Goal: Task Accomplishment & Management: Manage account settings

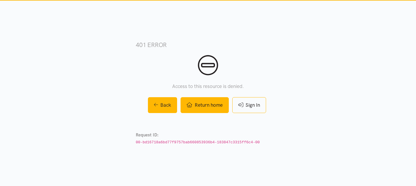
click at [203, 109] on link "Return home" at bounding box center [204, 105] width 48 height 16
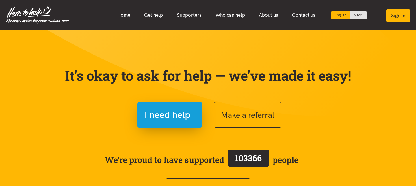
click at [401, 10] on button "Sign in" at bounding box center [398, 16] width 24 height 14
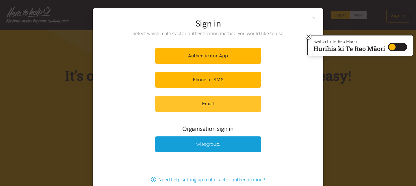
click at [209, 110] on link "Email" at bounding box center [208, 104] width 106 height 16
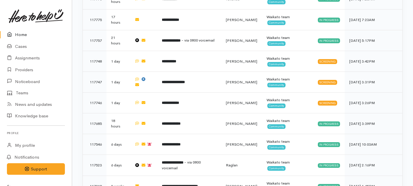
scroll to position [452, 0]
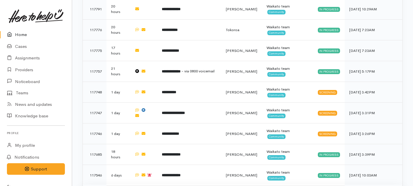
scroll to position [370, 0]
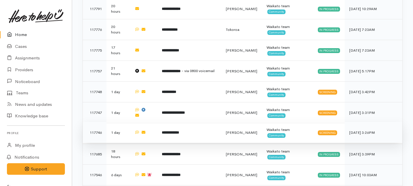
click at [194, 122] on td "**********" at bounding box center [189, 132] width 64 height 21
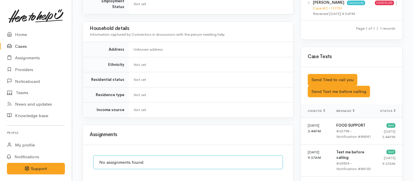
scroll to position [325, 0]
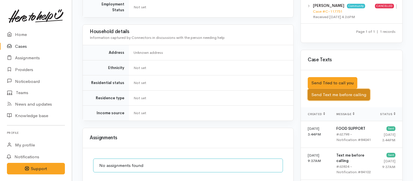
click at [327, 89] on button "Send Text me before calling" at bounding box center [339, 95] width 62 height 12
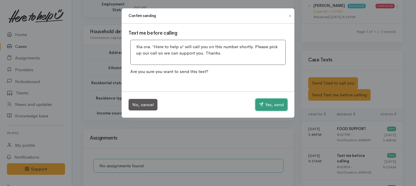
click at [272, 103] on button "Yes, send" at bounding box center [271, 105] width 32 height 12
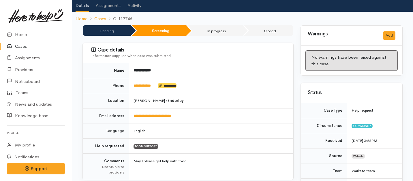
scroll to position [0, 0]
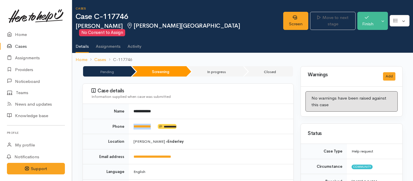
drag, startPoint x: 162, startPoint y: 119, endPoint x: 128, endPoint y: 118, distance: 33.2
click at [128, 119] on tr "**********" at bounding box center [188, 126] width 211 height 15
copy tr "**********"
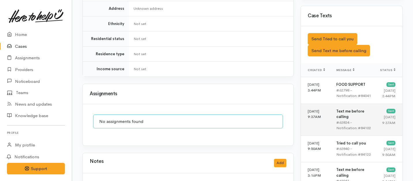
scroll to position [369, 0]
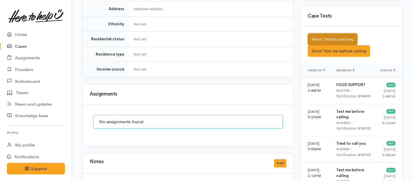
click at [346, 33] on button "Send Tried to call you" at bounding box center [333, 39] width 50 height 12
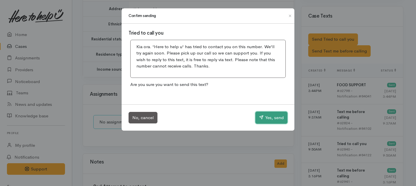
click at [270, 120] on button "Yes, send" at bounding box center [271, 118] width 32 height 12
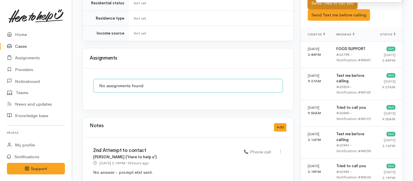
scroll to position [432, 0]
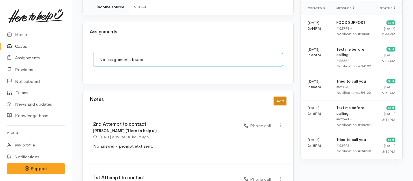
click at [280, 97] on button "Add" at bounding box center [280, 101] width 12 height 8
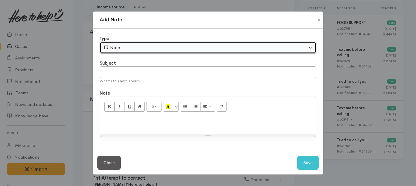
click at [191, 48] on div "Note" at bounding box center [205, 47] width 204 height 7
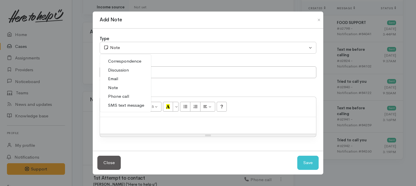
click at [121, 93] on span "Phone call" at bounding box center [118, 96] width 21 height 7
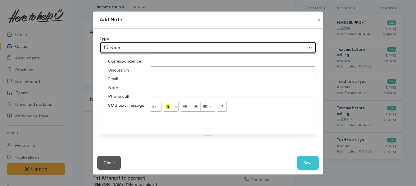
select select "3"
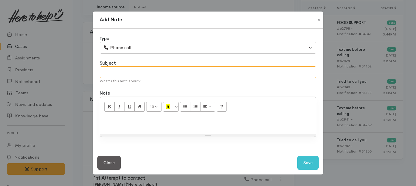
click at [119, 75] on input "text" at bounding box center [208, 72] width 216 height 12
type input "3rd Attempt to contact"
click at [135, 129] on div at bounding box center [208, 125] width 216 height 17
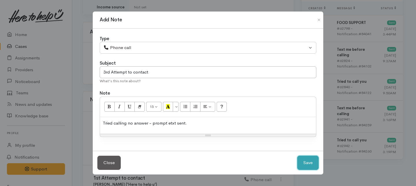
click at [313, 166] on button "Save" at bounding box center [307, 163] width 21 height 14
select select "1"
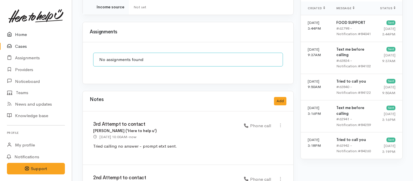
click at [20, 35] on link "Home" at bounding box center [36, 35] width 72 height 12
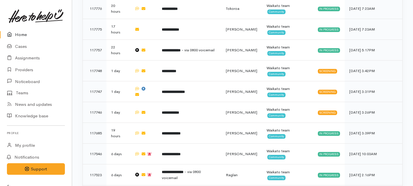
scroll to position [384, 0]
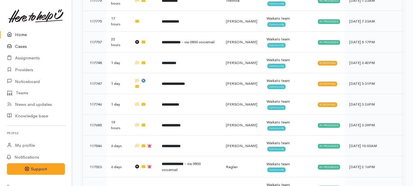
click at [19, 45] on link "Cases" at bounding box center [36, 47] width 72 height 12
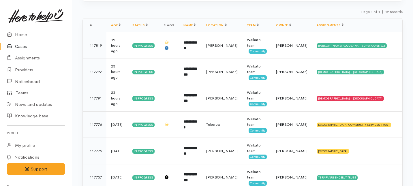
scroll to position [89, 0]
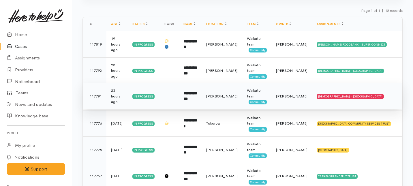
click at [213, 103] on td "[PERSON_NAME]" at bounding box center [222, 96] width 41 height 27
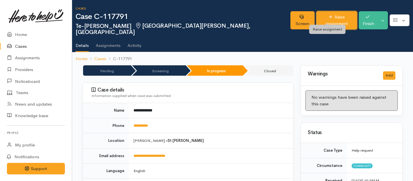
click at [321, 16] on link "Raise assignment" at bounding box center [337, 20] width 41 height 18
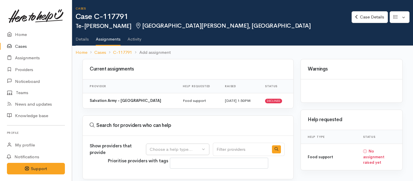
select select
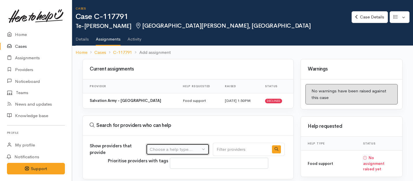
click at [160, 151] on div "Choose a help type..." at bounding box center [175, 150] width 51 height 7
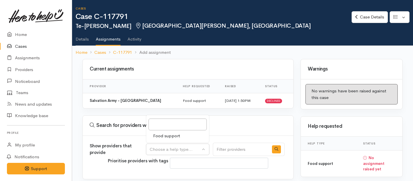
click at [167, 136] on span "Food support" at bounding box center [166, 136] width 27 height 7
select select "3"
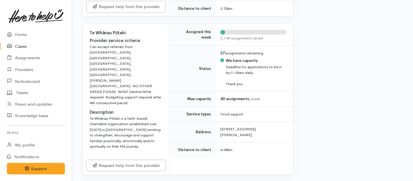
scroll to position [463, 0]
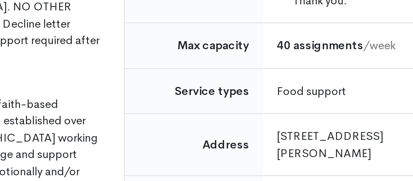
click at [192, 121] on td "Address" at bounding box center [193, 131] width 46 height 21
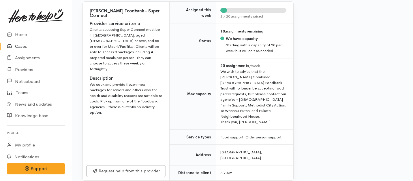
scroll to position [297, 0]
click at [21, 37] on link "Home" at bounding box center [36, 35] width 72 height 12
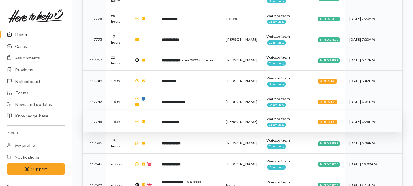
scroll to position [366, 0]
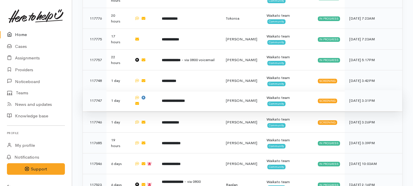
click at [184, 90] on td "**********" at bounding box center [189, 100] width 64 height 21
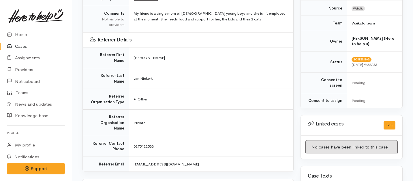
scroll to position [267, 0]
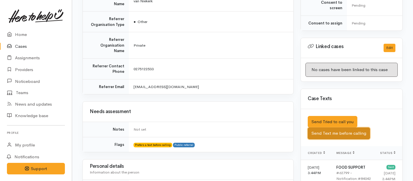
click at [325, 128] on button "Send Text me before calling" at bounding box center [339, 134] width 62 height 12
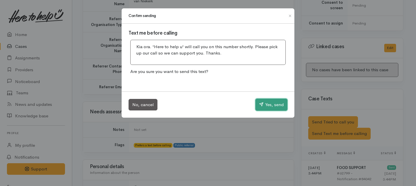
click at [276, 107] on button "Yes, send" at bounding box center [271, 105] width 32 height 12
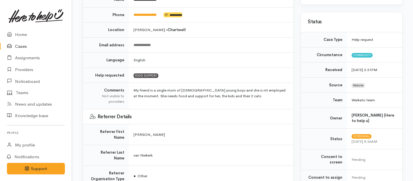
scroll to position [0, 0]
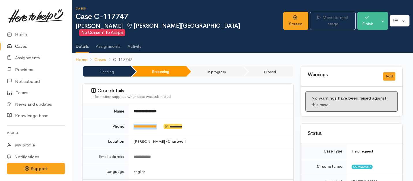
drag, startPoint x: 166, startPoint y: 121, endPoint x: 132, endPoint y: 118, distance: 33.3
click at [132, 119] on td "**********" at bounding box center [211, 126] width 164 height 15
copy td "**********"
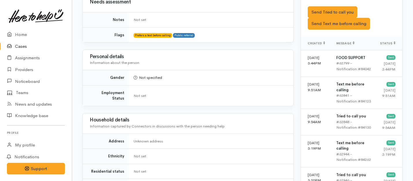
scroll to position [323, 0]
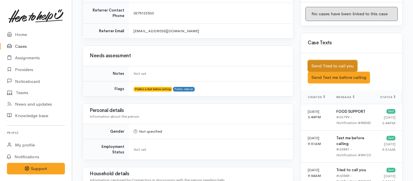
click at [328, 60] on button "Send Tried to call you" at bounding box center [333, 66] width 50 height 12
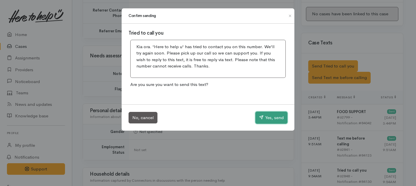
click at [267, 118] on button "Yes, send" at bounding box center [271, 118] width 32 height 12
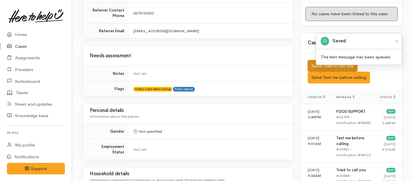
scroll to position [586, 0]
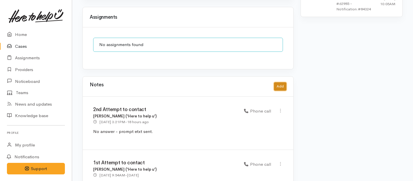
click at [282, 83] on button "Add" at bounding box center [280, 87] width 12 height 8
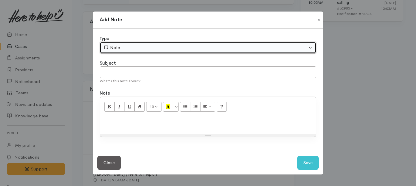
click at [170, 47] on div "Note" at bounding box center [205, 47] width 204 height 7
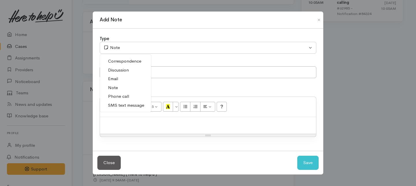
click at [119, 99] on span "Phone call" at bounding box center [118, 96] width 21 height 7
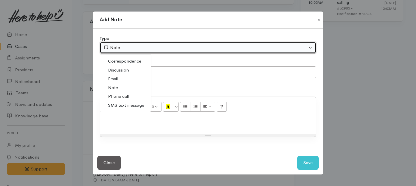
select select "3"
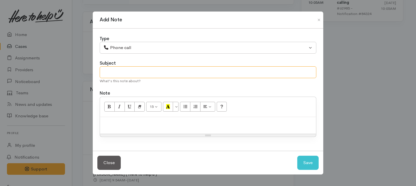
click at [119, 74] on input "text" at bounding box center [208, 72] width 216 height 12
type input "3rd Attempt to contact"
click at [121, 126] on p at bounding box center [208, 123] width 210 height 7
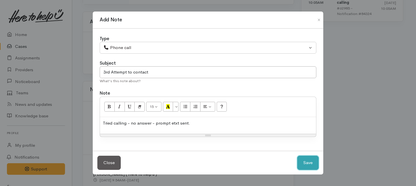
click at [307, 160] on button "Save" at bounding box center [307, 163] width 21 height 14
select select "1"
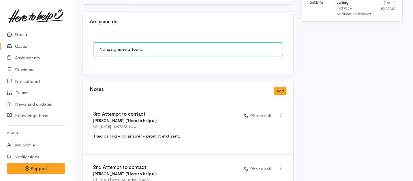
click at [21, 36] on link "Home" at bounding box center [36, 35] width 72 height 12
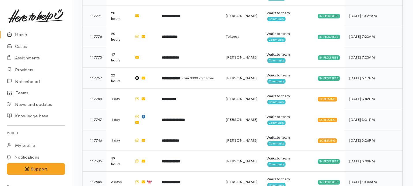
scroll to position [347, 0]
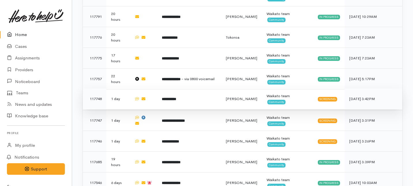
click at [169, 97] on b "**********" at bounding box center [169, 99] width 14 height 4
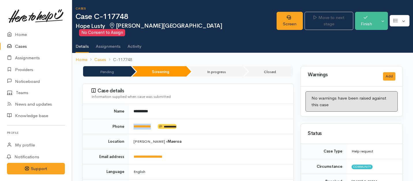
drag, startPoint x: 159, startPoint y: 120, endPoint x: 123, endPoint y: 120, distance: 36.1
click at [123, 120] on tr "**********" at bounding box center [188, 126] width 211 height 15
copy tr "**********"
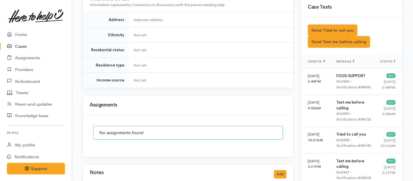
scroll to position [354, 0]
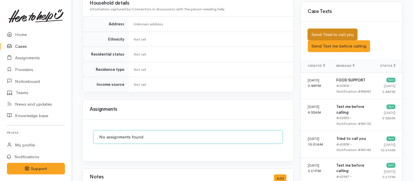
click at [318, 29] on button "Send Tried to call you" at bounding box center [333, 35] width 50 height 12
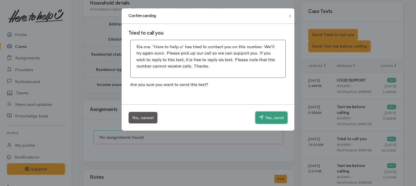
click at [271, 117] on button "Yes, send" at bounding box center [271, 118] width 32 height 12
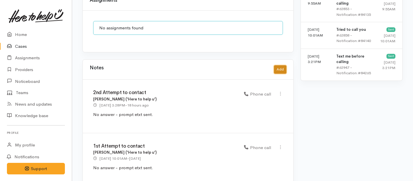
click at [282, 66] on button "Add" at bounding box center [280, 70] width 12 height 8
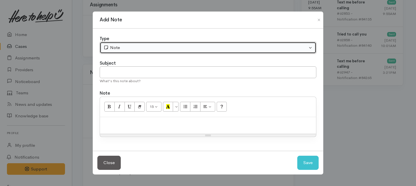
click at [182, 45] on div "Note" at bounding box center [205, 47] width 204 height 7
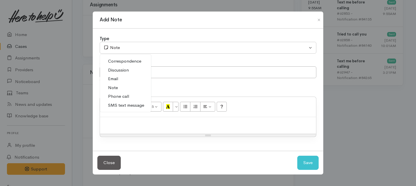
click at [119, 96] on span "Phone call" at bounding box center [118, 96] width 21 height 7
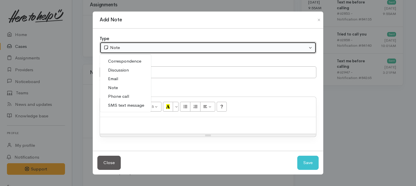
select select "3"
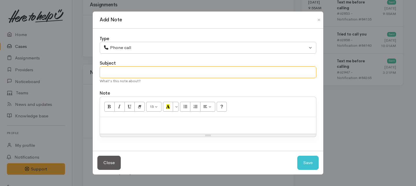
click at [122, 69] on input "text" at bounding box center [208, 72] width 216 height 12
type input "3rd Attempt to contact"
click at [128, 123] on p at bounding box center [208, 123] width 210 height 7
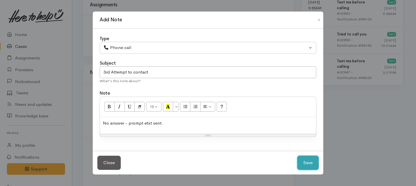
click at [307, 164] on button "Save" at bounding box center [307, 163] width 21 height 14
select select "1"
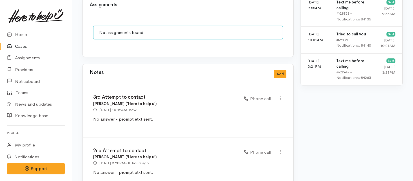
scroll to position [517, 0]
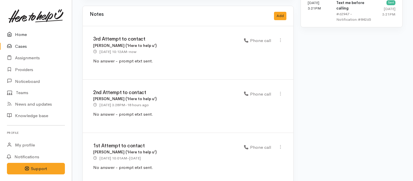
click at [23, 33] on link "Home" at bounding box center [36, 35] width 72 height 12
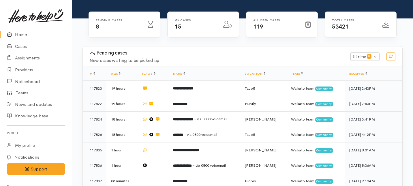
scroll to position [80, 0]
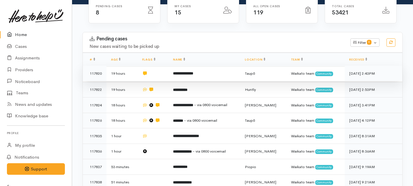
click at [189, 72] on b "**********" at bounding box center [183, 74] width 20 height 4
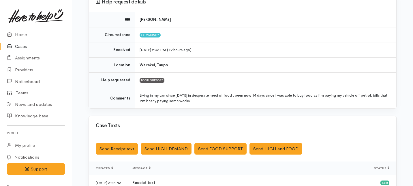
scroll to position [89, 0]
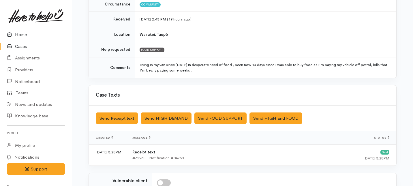
click at [21, 35] on link "Home" at bounding box center [36, 35] width 72 height 12
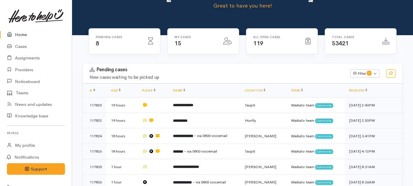
scroll to position [57, 0]
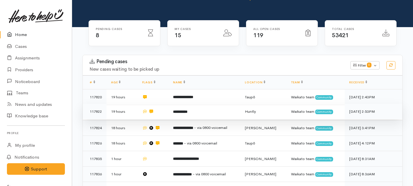
click at [181, 110] on b "**********" at bounding box center [180, 112] width 14 height 4
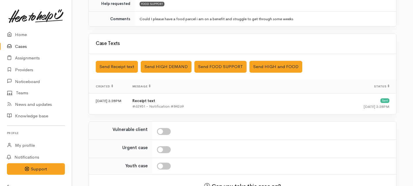
scroll to position [176, 0]
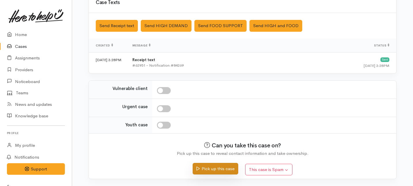
click at [211, 171] on button "Pick up this case" at bounding box center [215, 169] width 45 height 12
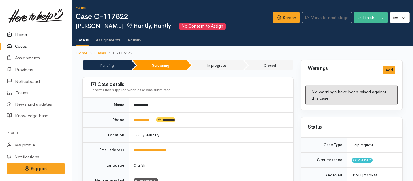
click at [21, 36] on link "Home" at bounding box center [36, 35] width 72 height 12
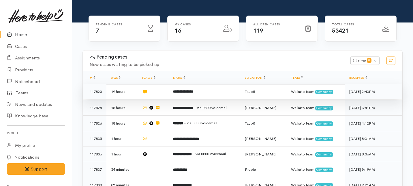
scroll to position [74, 0]
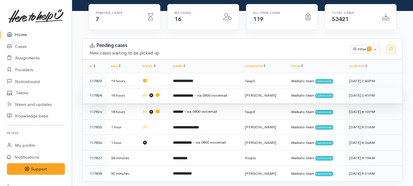
click at [180, 94] on b "**********" at bounding box center [183, 96] width 20 height 4
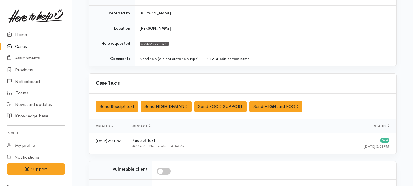
scroll to position [207, 0]
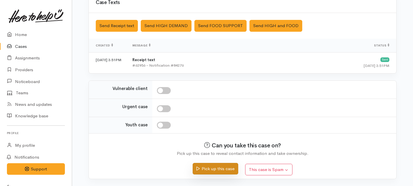
click at [223, 166] on button "Pick up this case" at bounding box center [215, 169] width 45 height 12
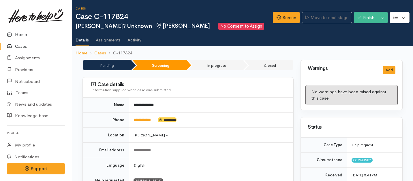
click at [21, 35] on link "Home" at bounding box center [36, 35] width 72 height 12
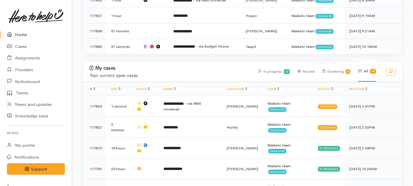
scroll to position [200, 0]
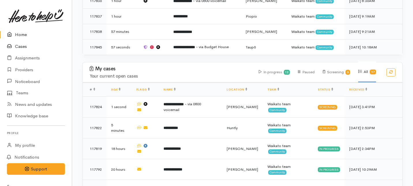
click at [20, 46] on link "Cases" at bounding box center [36, 47] width 72 height 12
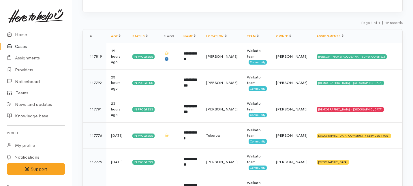
scroll to position [78, 0]
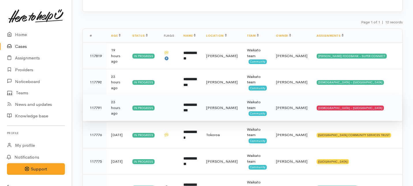
click at [192, 110] on b "**********" at bounding box center [190, 108] width 13 height 10
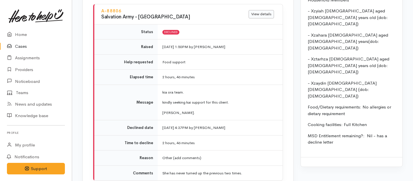
scroll to position [713, 0]
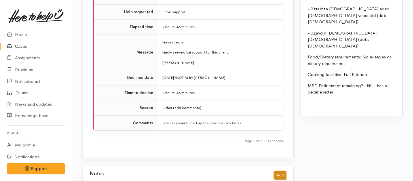
click at [282, 172] on button "Add" at bounding box center [280, 176] width 12 height 8
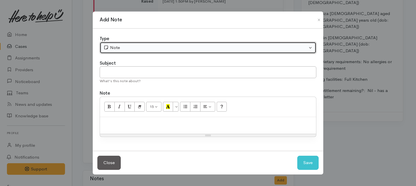
click at [179, 48] on div "Note" at bounding box center [205, 47] width 204 height 7
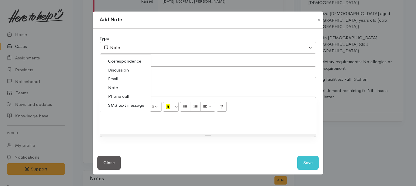
click at [126, 96] on span "Phone call" at bounding box center [118, 96] width 21 height 7
select select "3"
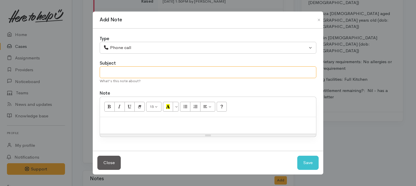
click at [130, 74] on input "text" at bounding box center [208, 72] width 216 height 12
click at [320, 19] on button "Close" at bounding box center [318, 19] width 9 height 7
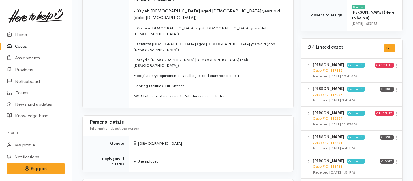
scroll to position [314, 0]
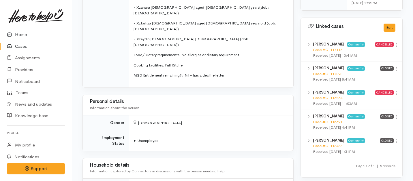
click at [22, 33] on link "Home" at bounding box center [36, 35] width 72 height 12
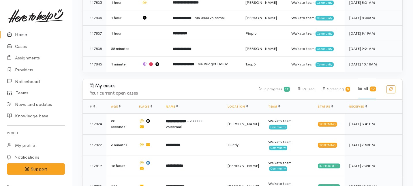
scroll to position [201, 0]
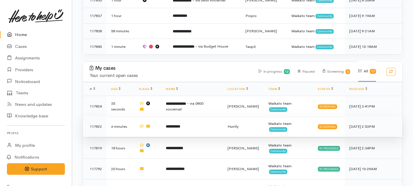
click at [170, 116] on td "**********" at bounding box center [192, 126] width 62 height 21
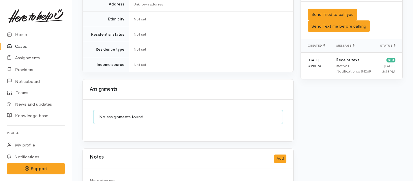
scroll to position [363, 0]
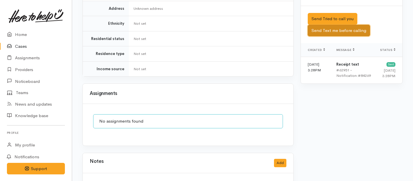
click at [337, 25] on button "Send Text me before calling" at bounding box center [339, 31] width 62 height 12
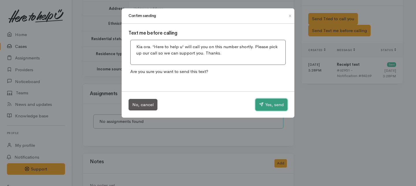
click at [270, 107] on button "Yes, send" at bounding box center [271, 105] width 32 height 12
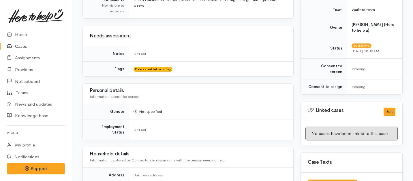
scroll to position [0, 0]
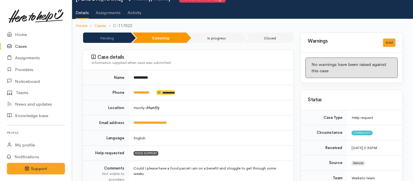
scroll to position [28, 0]
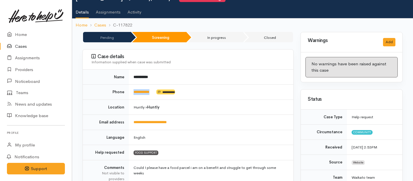
drag, startPoint x: 158, startPoint y: 92, endPoint x: 133, endPoint y: 91, distance: 24.8
click at [133, 91] on td "**********" at bounding box center [211, 92] width 164 height 15
copy td "**********"
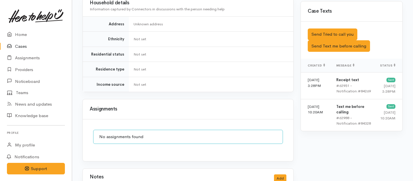
scroll to position [345, 0]
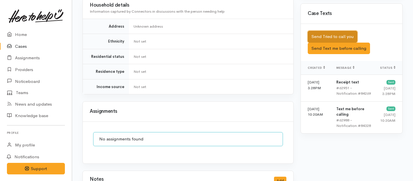
click at [329, 31] on button "Send Tried to call you" at bounding box center [333, 37] width 50 height 12
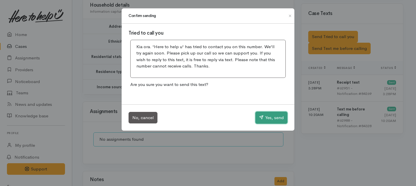
click at [267, 115] on button "Yes, send" at bounding box center [271, 118] width 32 height 12
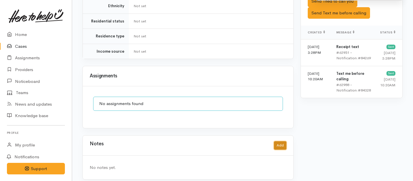
click at [282, 142] on button "Add" at bounding box center [280, 146] width 12 height 8
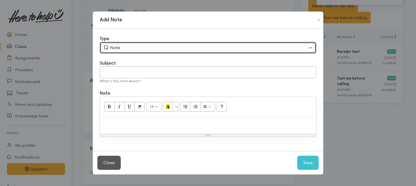
click at [191, 44] on button "Note" at bounding box center [208, 48] width 216 height 12
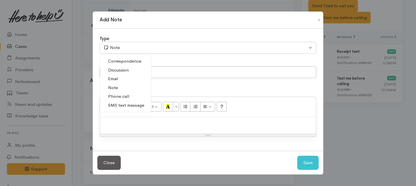
click at [123, 96] on span "Phone call" at bounding box center [118, 96] width 21 height 7
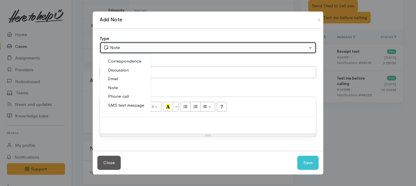
select select "3"
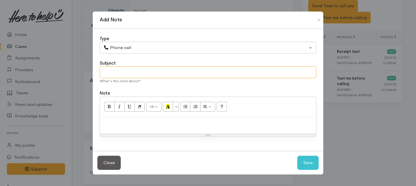
click at [124, 72] on input "text" at bounding box center [208, 72] width 216 height 12
type input "1st Attempt to contact"
click at [125, 124] on p at bounding box center [208, 123] width 210 height 7
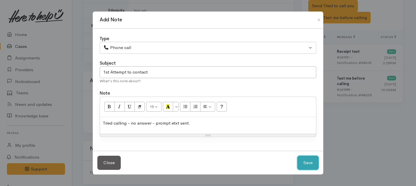
click at [307, 166] on button "Save" at bounding box center [307, 163] width 21 height 14
select select "1"
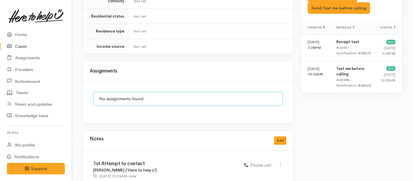
scroll to position [410, 0]
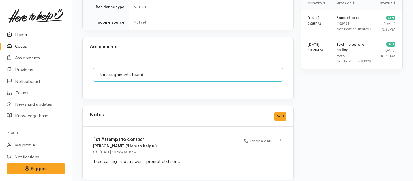
click at [24, 35] on link "Home" at bounding box center [36, 35] width 72 height 12
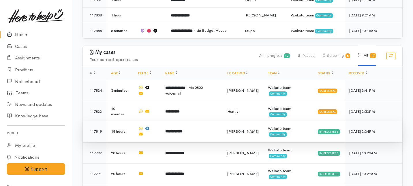
scroll to position [204, 0]
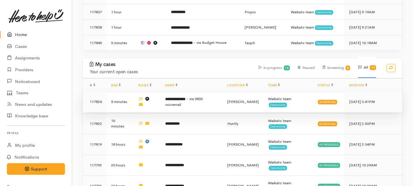
click at [190, 91] on td "**********" at bounding box center [192, 101] width 62 height 21
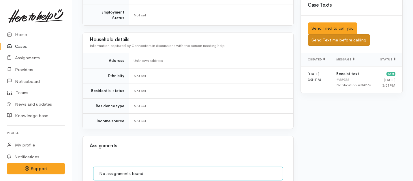
scroll to position [379, 0]
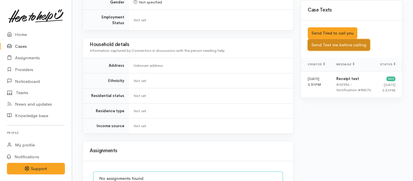
click at [337, 41] on button "Send Text me before calling" at bounding box center [339, 45] width 62 height 12
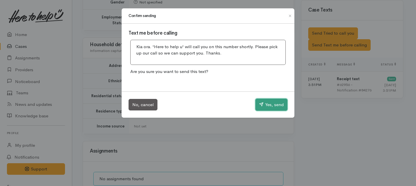
click at [265, 105] on button "Yes, send" at bounding box center [271, 105] width 32 height 12
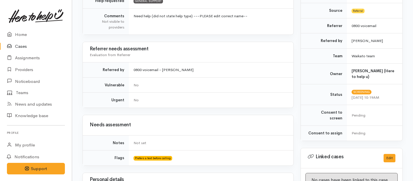
scroll to position [179, 0]
click at [102, 39] on div "**********" at bounding box center [188, 171] width 218 height 581
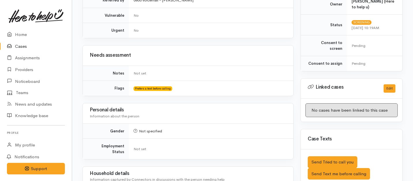
scroll to position [0, 0]
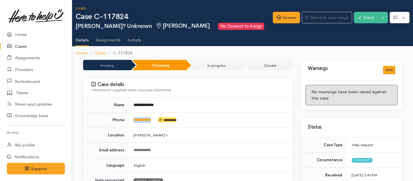
drag, startPoint x: 160, startPoint y: 119, endPoint x: 132, endPoint y: 117, distance: 27.5
click at [132, 117] on td "**********" at bounding box center [211, 120] width 164 height 15
copy td "**********"
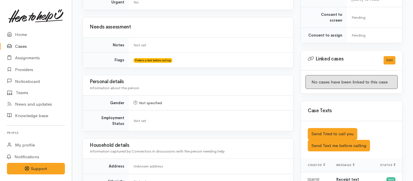
scroll to position [454, 0]
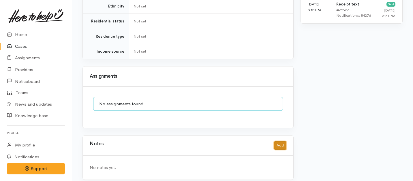
click at [279, 142] on button "Add" at bounding box center [280, 146] width 12 height 8
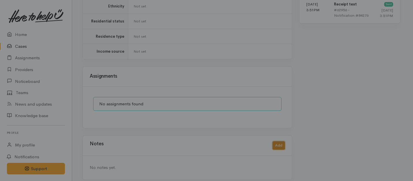
scroll to position [449, 0]
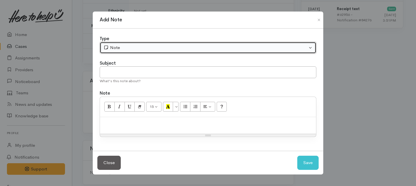
click at [216, 50] on div "Note" at bounding box center [205, 47] width 204 height 7
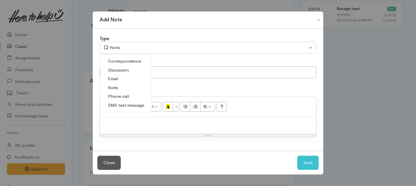
click at [117, 96] on span "Phone call" at bounding box center [118, 96] width 21 height 7
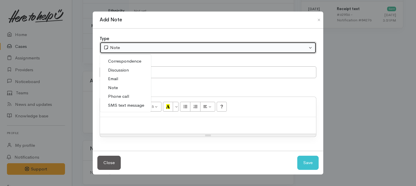
select select "3"
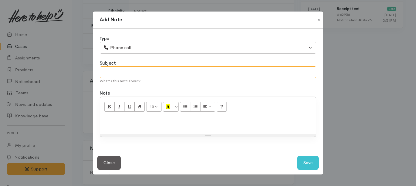
click at [117, 72] on input "text" at bounding box center [208, 72] width 216 height 12
type input "1st Attempt to contact."
click at [121, 122] on p at bounding box center [208, 123] width 210 height 7
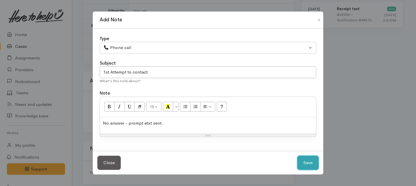
click at [303, 165] on button "Save" at bounding box center [307, 163] width 21 height 14
select select "1"
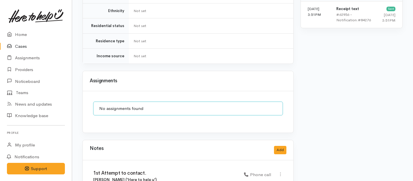
scroll to position [483, 0]
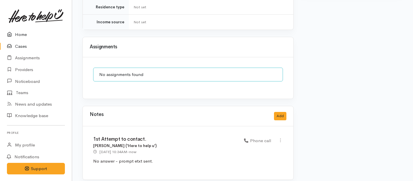
click at [24, 35] on link "Home" at bounding box center [36, 35] width 72 height 12
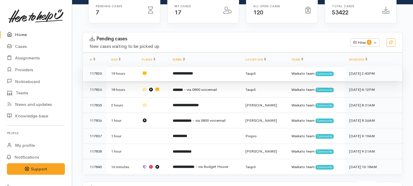
scroll to position [82, 0]
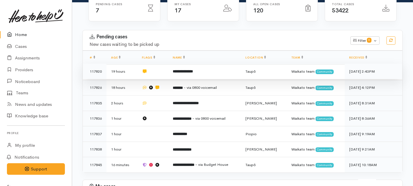
click at [176, 70] on b "**********" at bounding box center [183, 72] width 20 height 4
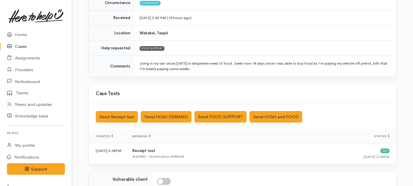
scroll to position [91, 0]
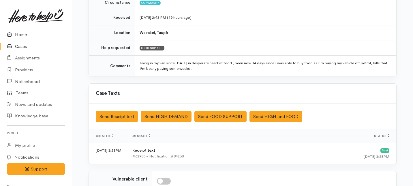
click at [20, 33] on link "Home" at bounding box center [36, 35] width 72 height 12
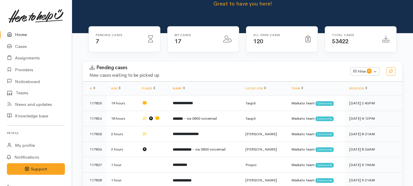
scroll to position [49, 0]
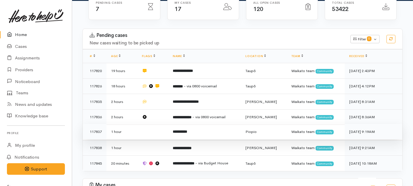
scroll to position [83, 0]
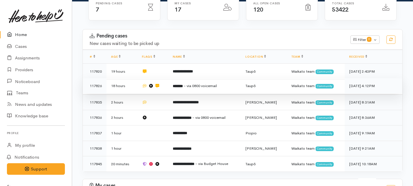
click at [230, 78] on td "******* - via 0800 voicemail" at bounding box center [204, 86] width 73 height 16
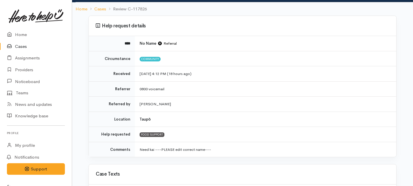
scroll to position [41, 0]
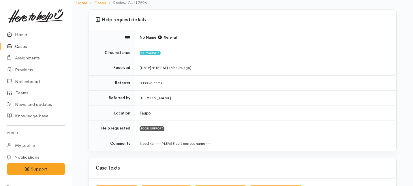
click at [19, 33] on link "Home" at bounding box center [36, 35] width 72 height 12
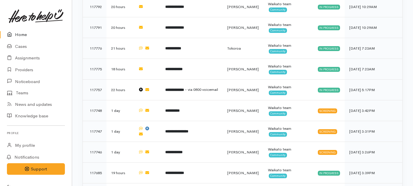
scroll to position [463, 0]
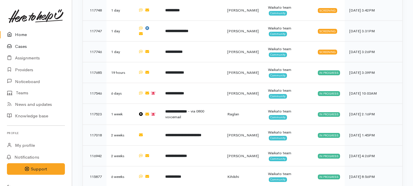
click at [21, 45] on link "Cases" at bounding box center [36, 47] width 72 height 12
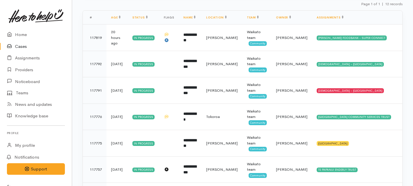
scroll to position [85, 0]
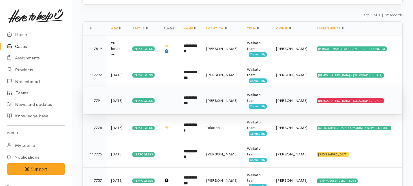
click at [198, 102] on td "**********" at bounding box center [190, 100] width 23 height 27
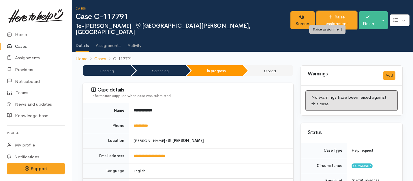
click at [323, 18] on link "Raise assignment" at bounding box center [337, 20] width 41 height 18
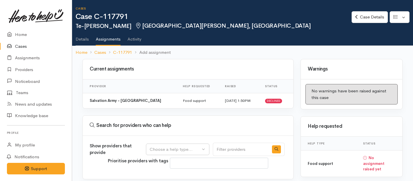
select select
click at [191, 148] on div "Choose a help type..." at bounding box center [175, 150] width 51 height 7
click at [170, 139] on span "Food support" at bounding box center [166, 136] width 27 height 7
select select "3"
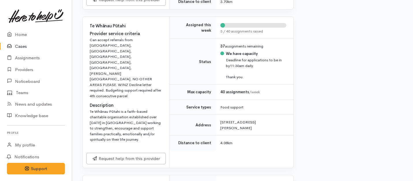
scroll to position [620, 0]
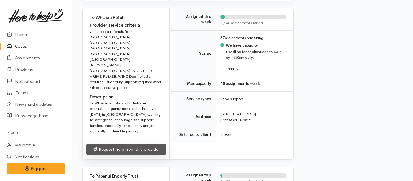
click at [119, 144] on link "Request help from this provider" at bounding box center [126, 150] width 80 height 12
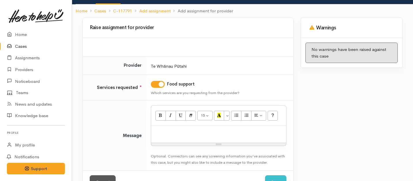
scroll to position [61, 0]
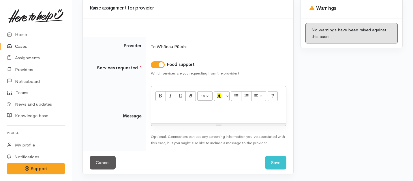
click at [206, 119] on div at bounding box center [218, 114] width 135 height 17
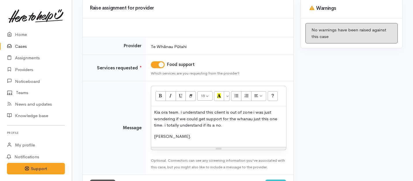
scroll to position [85, 0]
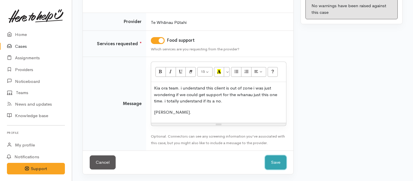
click at [275, 165] on button "Save" at bounding box center [275, 163] width 21 height 14
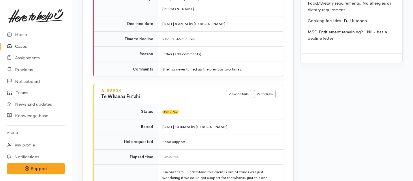
scroll to position [838, 0]
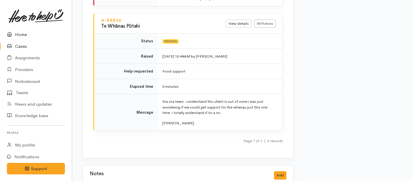
click at [17, 32] on link "Home" at bounding box center [36, 35] width 72 height 12
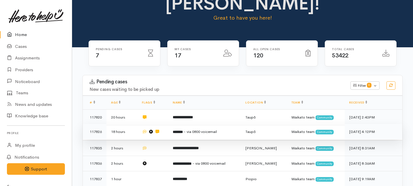
scroll to position [40, 0]
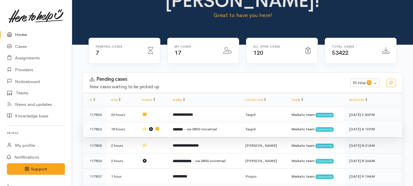
click at [183, 128] on b "*******" at bounding box center [178, 130] width 10 height 4
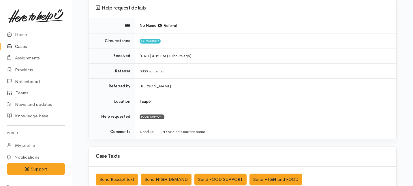
scroll to position [56, 0]
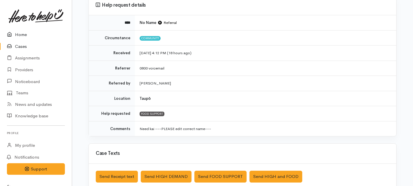
click at [18, 32] on link "Home" at bounding box center [36, 35] width 72 height 12
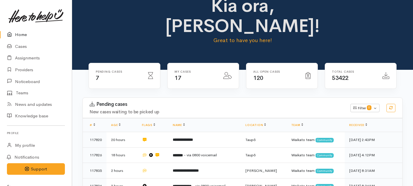
scroll to position [15, 0]
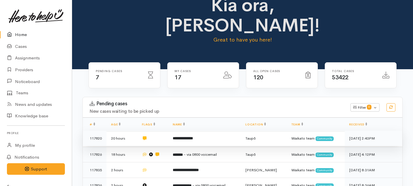
click at [167, 131] on td at bounding box center [152, 139] width 31 height 16
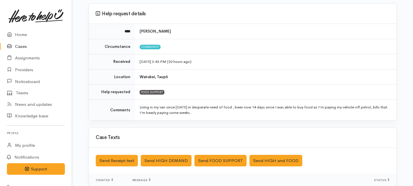
scroll to position [49, 0]
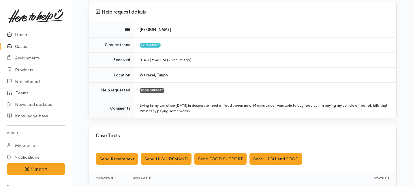
click at [16, 32] on link "Home" at bounding box center [36, 35] width 72 height 12
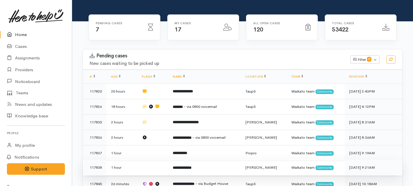
scroll to position [64, 0]
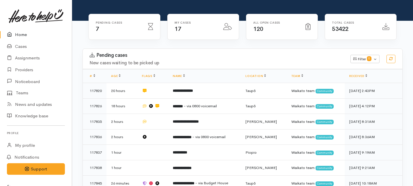
click at [20, 37] on link "Home" at bounding box center [36, 35] width 72 height 12
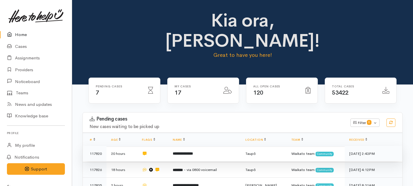
click at [193, 152] on b "**********" at bounding box center [183, 154] width 20 height 4
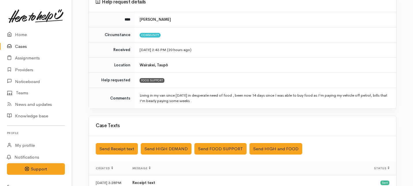
scroll to position [60, 0]
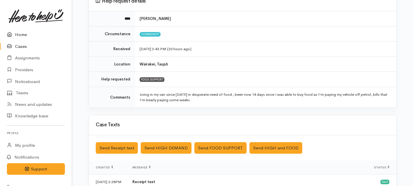
click at [19, 32] on link "Home" at bounding box center [36, 35] width 72 height 12
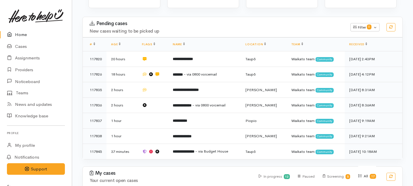
scroll to position [82, 0]
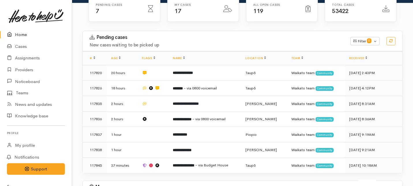
click at [19, 34] on link "Home" at bounding box center [36, 35] width 72 height 12
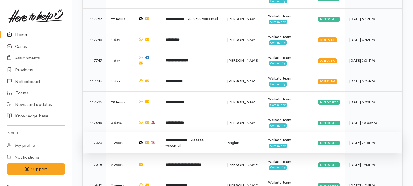
scroll to position [225, 0]
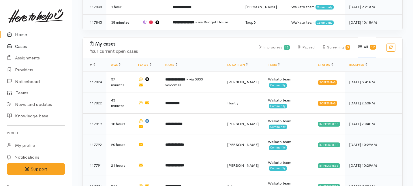
click at [21, 46] on link "Cases" at bounding box center [36, 47] width 72 height 12
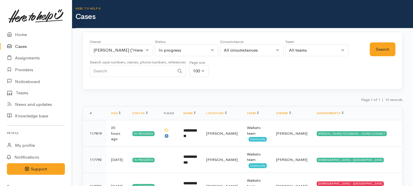
scroll to position [274, 0]
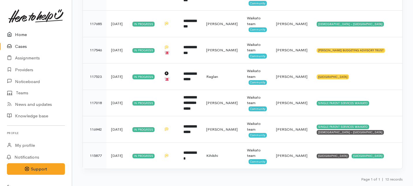
click at [22, 33] on link "Home" at bounding box center [36, 35] width 72 height 12
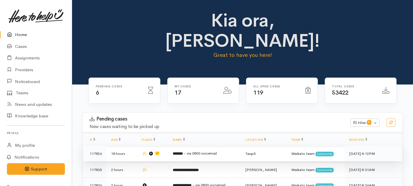
click at [183, 152] on b "*******" at bounding box center [178, 154] width 10 height 4
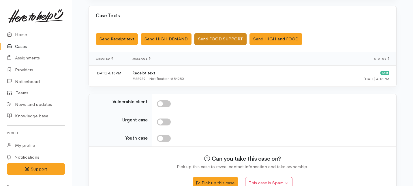
scroll to position [207, 0]
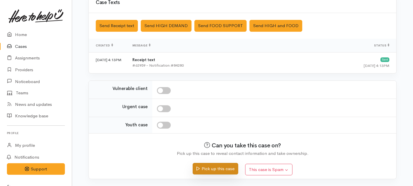
click at [206, 170] on button "Pick up this case" at bounding box center [215, 169] width 45 height 12
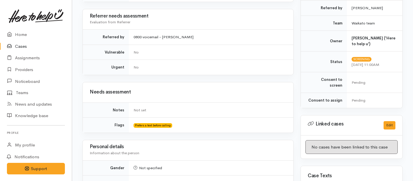
scroll to position [205, 0]
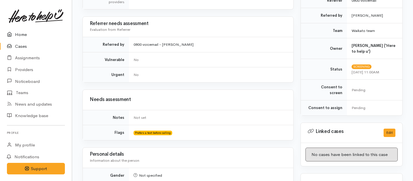
click at [20, 35] on link "Home" at bounding box center [36, 35] width 72 height 12
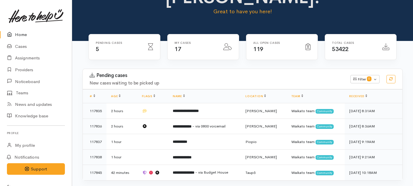
scroll to position [47, 0]
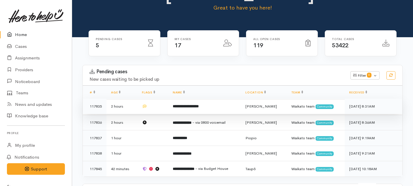
click at [195, 99] on td "**********" at bounding box center [204, 107] width 73 height 16
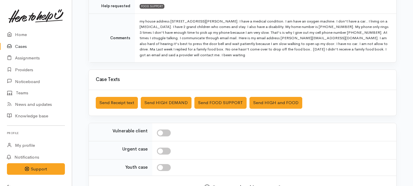
scroll to position [175, 0]
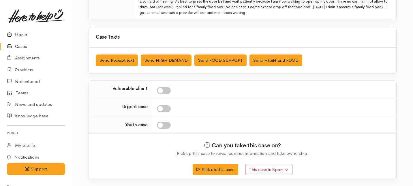
click at [19, 33] on link "Home" at bounding box center [36, 35] width 72 height 12
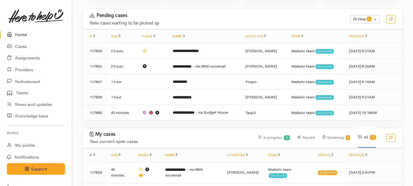
scroll to position [107, 0]
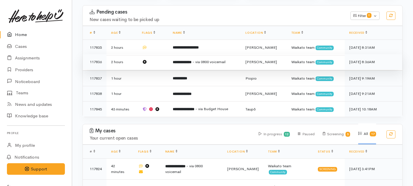
click at [193, 54] on td "**********" at bounding box center [204, 62] width 73 height 16
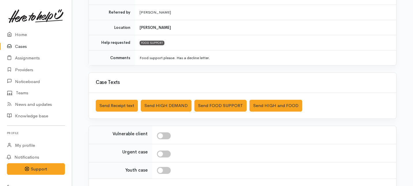
scroll to position [172, 0]
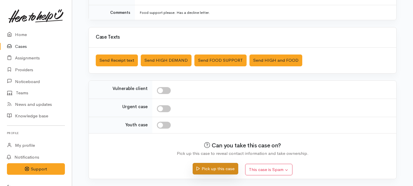
click at [211, 169] on button "Pick up this case" at bounding box center [215, 169] width 45 height 12
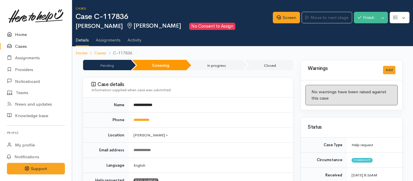
click at [18, 33] on link "Home" at bounding box center [36, 35] width 72 height 12
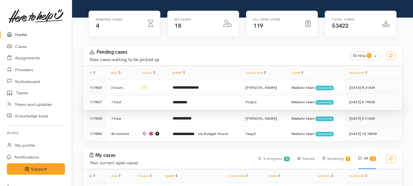
scroll to position [73, 0]
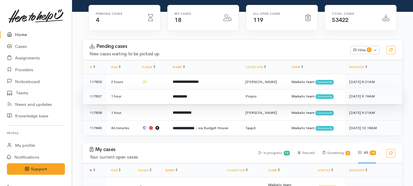
click at [181, 95] on b "**********" at bounding box center [180, 97] width 14 height 4
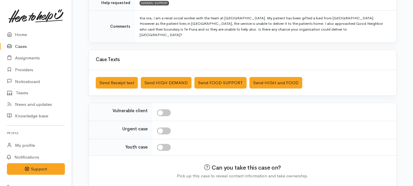
scroll to position [153, 0]
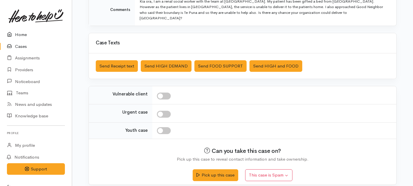
click at [20, 35] on link "Home" at bounding box center [36, 35] width 72 height 12
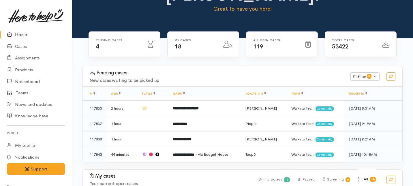
scroll to position [52, 0]
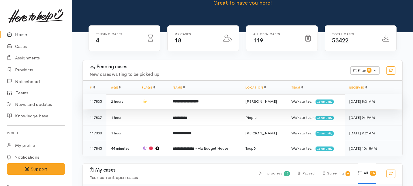
click at [183, 100] on b "**********" at bounding box center [186, 102] width 26 height 4
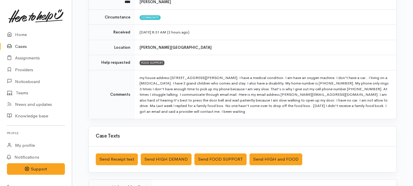
scroll to position [175, 0]
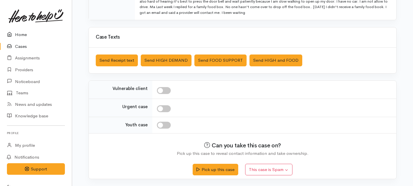
click at [16, 37] on link "Home" at bounding box center [36, 35] width 72 height 12
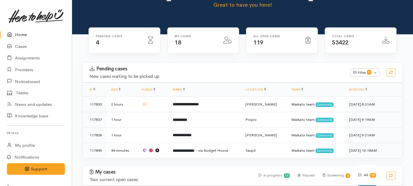
scroll to position [77, 0]
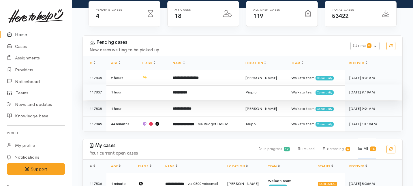
click at [196, 85] on td "**********" at bounding box center [204, 93] width 73 height 16
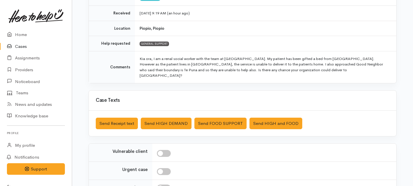
scroll to position [153, 0]
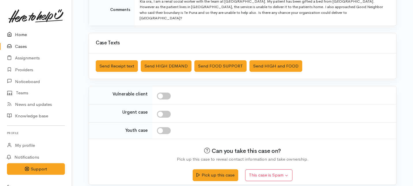
click at [15, 31] on icon at bounding box center [11, 34] width 8 height 7
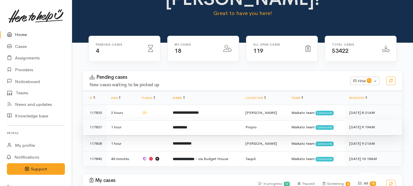
scroll to position [61, 0]
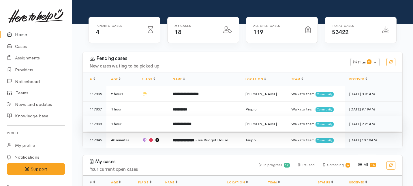
click at [192, 122] on b "**********" at bounding box center [182, 124] width 19 height 4
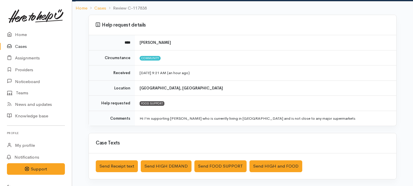
scroll to position [40, 0]
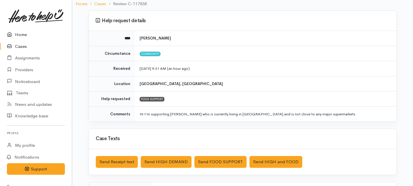
click at [26, 35] on link "Home" at bounding box center [36, 35] width 72 height 12
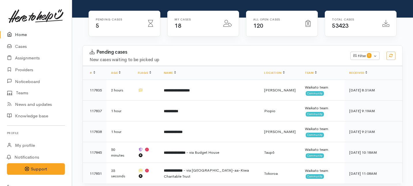
scroll to position [72, 0]
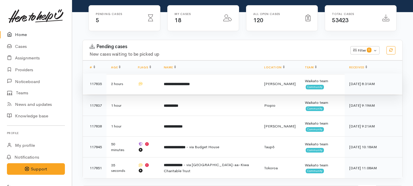
click at [212, 74] on td "**********" at bounding box center [209, 84] width 100 height 21
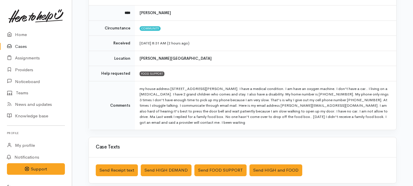
scroll to position [73, 0]
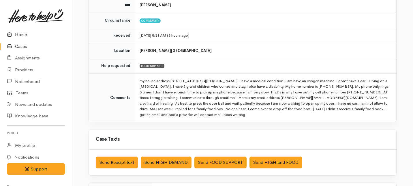
click at [22, 33] on link "Home" at bounding box center [36, 35] width 72 height 12
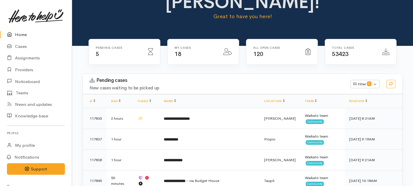
scroll to position [48, 0]
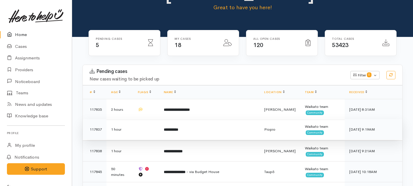
click at [199, 119] on td "**********" at bounding box center [209, 129] width 100 height 21
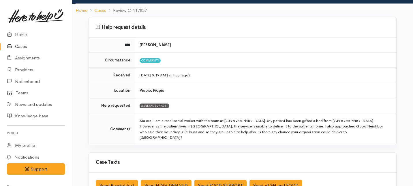
scroll to position [36, 0]
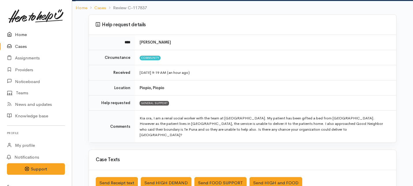
click at [21, 35] on link "Home" at bounding box center [36, 35] width 72 height 12
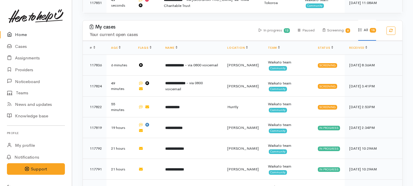
scroll to position [238, 0]
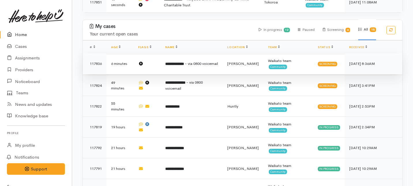
click at [216, 53] on td "**********" at bounding box center [192, 63] width 62 height 21
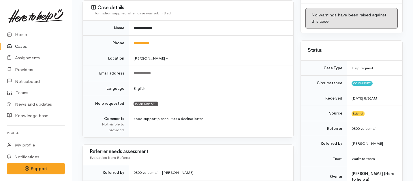
scroll to position [85, 0]
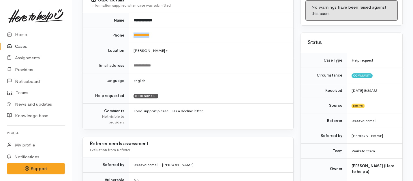
drag, startPoint x: 164, startPoint y: 34, endPoint x: 131, endPoint y: 35, distance: 33.2
click at [131, 35] on td "**********" at bounding box center [211, 35] width 164 height 15
copy link "**********"
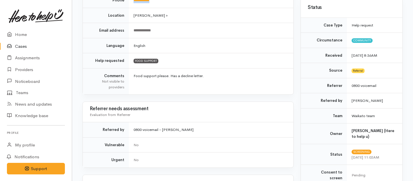
scroll to position [0, 0]
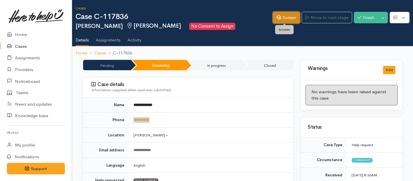
click at [283, 22] on link "Screen" at bounding box center [286, 18] width 27 height 12
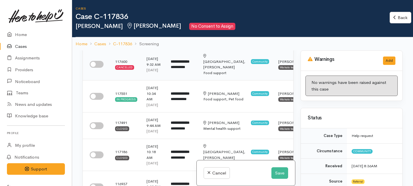
click at [97, 67] on input "checkbox" at bounding box center [97, 64] width 14 height 7
checkbox input "true"
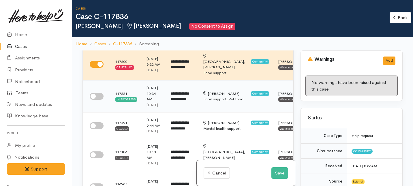
click at [98, 100] on input "checkbox" at bounding box center [97, 96] width 14 height 7
checkbox input "true"
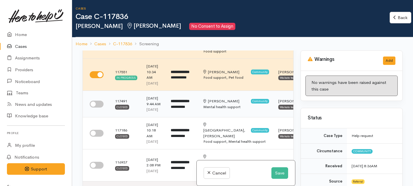
scroll to position [63, 0]
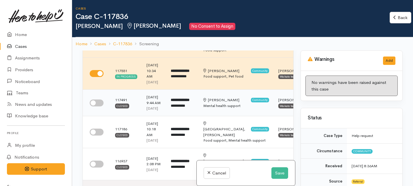
click at [94, 106] on input "checkbox" at bounding box center [97, 103] width 14 height 7
checkbox input "true"
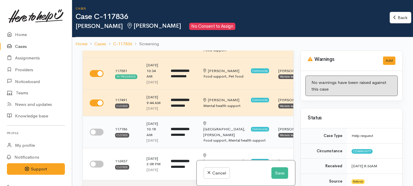
click at [97, 136] on input "checkbox" at bounding box center [97, 132] width 14 height 7
checkbox input "true"
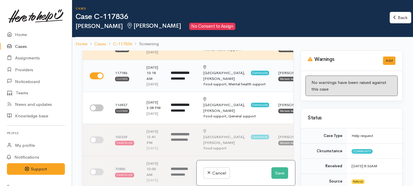
scroll to position [122, 0]
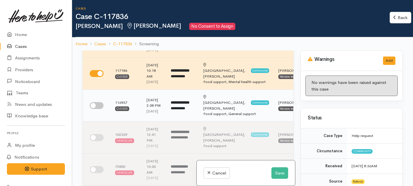
click at [98, 109] on input "checkbox" at bounding box center [97, 105] width 14 height 7
checkbox input "true"
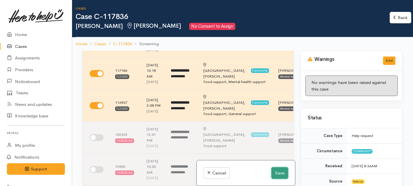
click at [274, 176] on button "Save" at bounding box center [280, 173] width 17 height 12
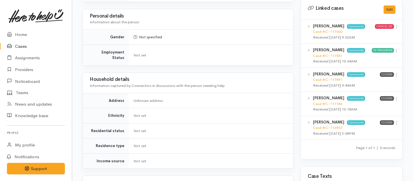
scroll to position [344, 0]
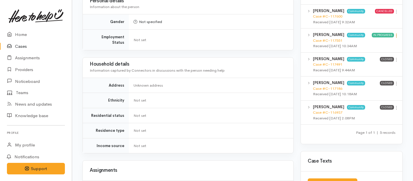
click at [397, 33] on icon at bounding box center [396, 35] width 5 height 5
click at [372, 42] on link "View case" at bounding box center [376, 46] width 46 height 9
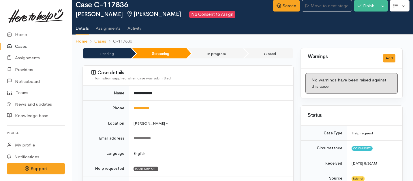
scroll to position [0, 0]
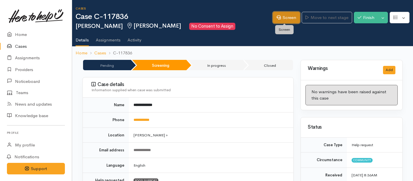
click at [276, 20] on link "Screen" at bounding box center [286, 18] width 27 height 12
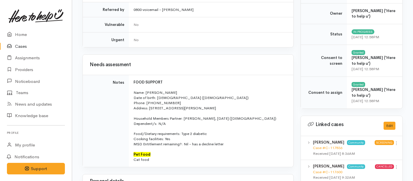
scroll to position [259, 0]
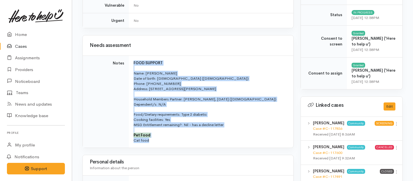
drag, startPoint x: 156, startPoint y: 140, endPoint x: 133, endPoint y: 58, distance: 85.5
click at [133, 58] on td "FOOD SUPPORT Name: Janine Hankie Date of birth: 11/04/1966 (59 years old) Phone…" at bounding box center [211, 102] width 164 height 92
copy td "FOOD SUPPORT Name: Janine Hankie Date of birth: 11/04/1966 (59 years old) Phone…"
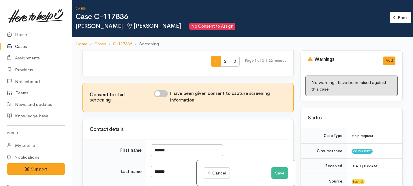
scroll to position [0, 8]
click at [164, 97] on input "I have been given consent to capture screening information" at bounding box center [161, 93] width 14 height 7
checkbox input "true"
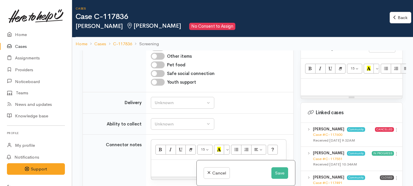
scroll to position [394, 0]
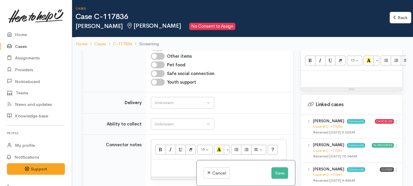
click at [327, 74] on p at bounding box center [352, 77] width 96 height 7
paste div
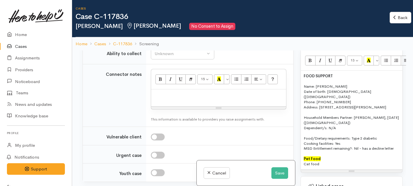
scroll to position [780, 0]
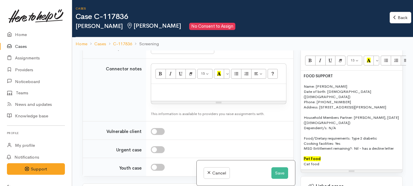
click at [202, 33] on button "Unknown" at bounding box center [182, 27] width 63 height 12
click at [159, 84] on span "No" at bounding box center [161, 81] width 6 height 7
select select "1"
click at [179, 52] on div "Unknown" at bounding box center [180, 48] width 51 height 7
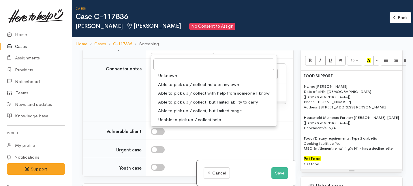
click at [172, 88] on span "Able to pick up / collect help on my own" at bounding box center [198, 84] width 81 height 7
select select "2"
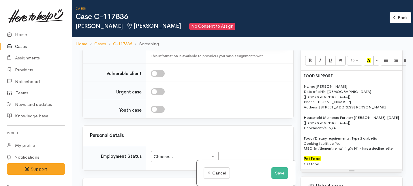
scroll to position [855, 0]
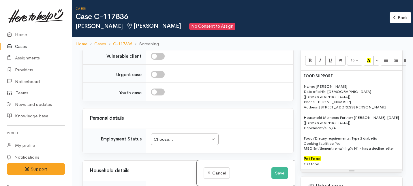
click at [173, 18] on p at bounding box center [218, 15] width 129 height 7
paste div
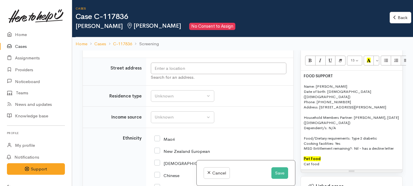
scroll to position [1072, 0]
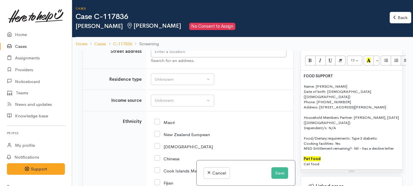
drag, startPoint x: 167, startPoint y: 142, endPoint x: 160, endPoint y: 126, distance: 17.6
click at [166, 90] on td "Unknown Emergency accommodation Homeless Other Own home Private rental Public /…" at bounding box center [219, 79] width 147 height 21
click at [164, 69] on td "Search for an address." at bounding box center [219, 55] width 147 height 28
click at [170, 58] on input "text" at bounding box center [219, 52] width 136 height 12
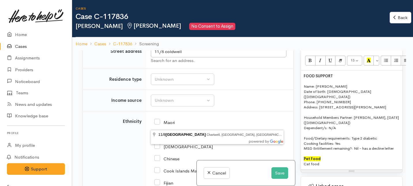
type input "11/8 Coldwell Place, Chartwell, Hamilton, New Zealand"
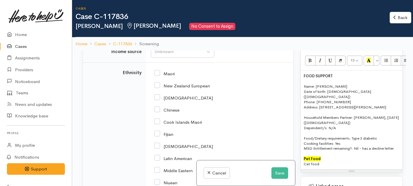
scroll to position [1128, 0]
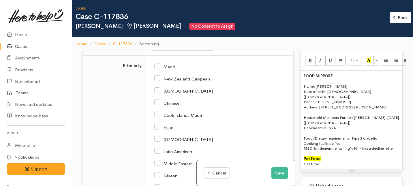
click at [183, 30] on button "Unknown" at bounding box center [182, 24] width 63 height 12
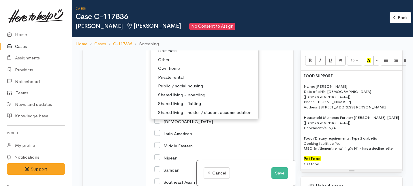
scroll to position [1146, 0]
click at [171, 81] on span "Private rental" at bounding box center [171, 77] width 26 height 7
select select "2"
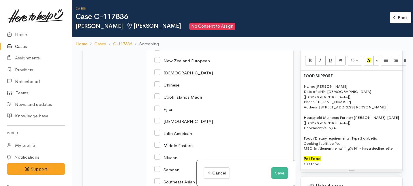
click at [171, 30] on div "Unknown" at bounding box center [180, 26] width 51 height 7
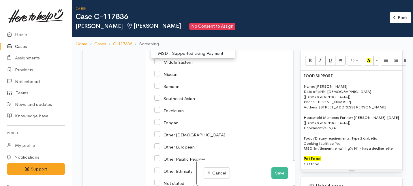
scroll to position [0, 0]
click at [166, 18] on span "MSD - Disability Allowance" at bounding box center [185, 15] width 54 height 7
select select "12"
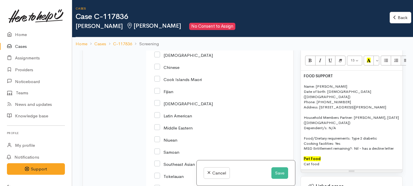
scroll to position [1165, 0]
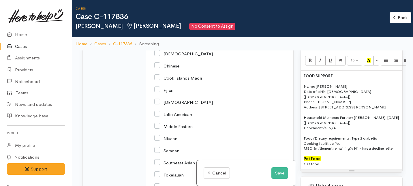
click at [157, 44] on input "New Zealand European" at bounding box center [182, 41] width 56 height 5
checkbox input "true"
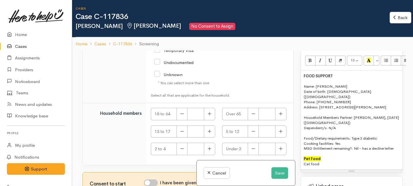
click at [158, 40] on input "NZ Citizen/Resident" at bounding box center [193, 36] width 79 height 10
checkbox input "true"
click at [209, 112] on icon "button" at bounding box center [210, 113] width 4 height 4
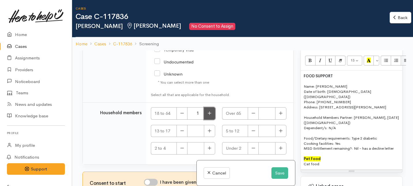
type input "2"
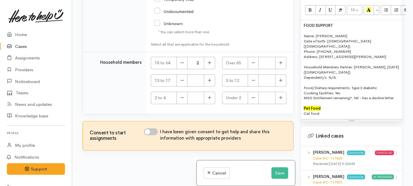
click at [149, 131] on input "I have been given consent to get help and share this information with appropria…" at bounding box center [151, 131] width 14 height 7
checkbox input "true"
click at [280, 173] on button "Save" at bounding box center [280, 173] width 17 height 12
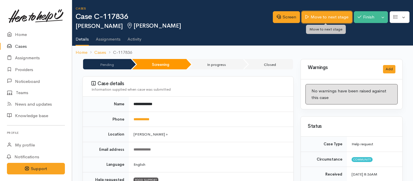
click at [325, 20] on link "Move to next stage" at bounding box center [327, 17] width 50 height 12
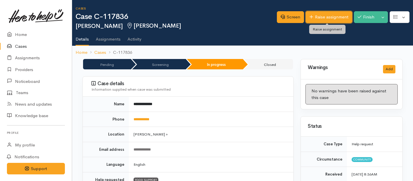
click at [324, 16] on link "Raise assignment" at bounding box center [329, 17] width 46 height 12
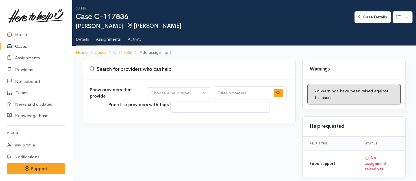
select select
click at [174, 93] on div "Choose a help type..." at bounding box center [175, 93] width 51 height 7
click at [170, 119] on span "Food support" at bounding box center [167, 121] width 27 height 7
select select "3"
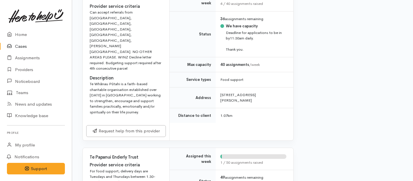
scroll to position [402, 0]
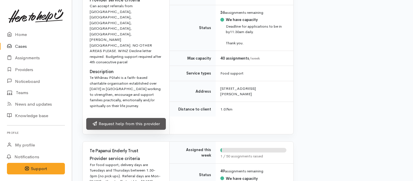
click at [117, 118] on link "Request help from this provider" at bounding box center [126, 124] width 80 height 12
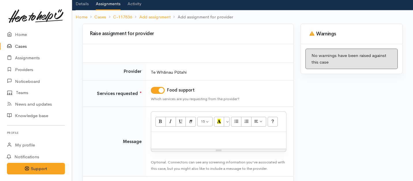
scroll to position [41, 0]
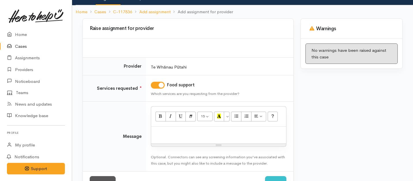
click at [169, 135] on p at bounding box center [218, 133] width 129 height 7
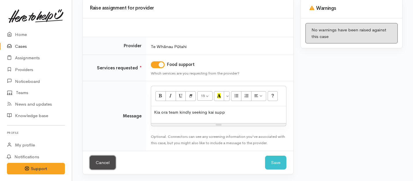
click at [105, 163] on link "Cancel" at bounding box center [103, 163] width 26 height 14
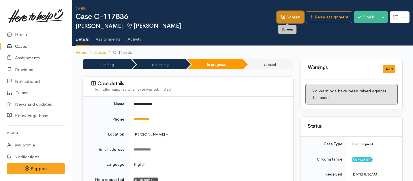
click at [288, 22] on link "Screen" at bounding box center [290, 17] width 27 height 12
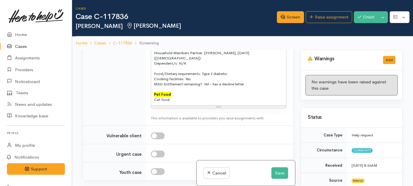
scroll to position [856, 0]
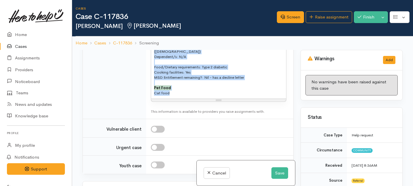
drag, startPoint x: 172, startPoint y: 167, endPoint x: 152, endPoint y: 117, distance: 53.6
click at [152, 99] on div "FOOD SUPPORT Name: [PERSON_NAME] Date of birth: [DEMOGRAPHIC_DATA] ([DEMOGRAPHI…" at bounding box center [218, 52] width 135 height 94
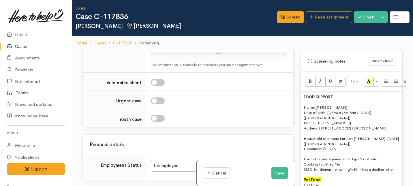
scroll to position [413, 0]
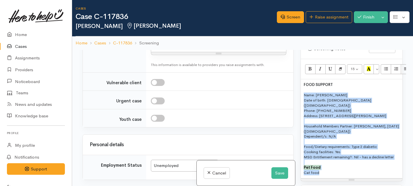
drag, startPoint x: 325, startPoint y: 162, endPoint x: 302, endPoint y: 85, distance: 80.7
click at [302, 85] on div "FOOD SUPPORT Name: [PERSON_NAME] Date of birth: [DEMOGRAPHIC_DATA] ([DEMOGRAPHI…" at bounding box center [352, 128] width 102 height 99
copy div "Name: [PERSON_NAME] Date of birth: [DEMOGRAPHIC_DATA] ([DEMOGRAPHIC_DATA]) Phon…"
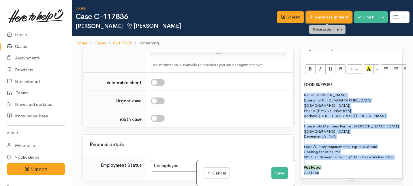
click at [319, 19] on link "Raise assignment" at bounding box center [329, 17] width 46 height 12
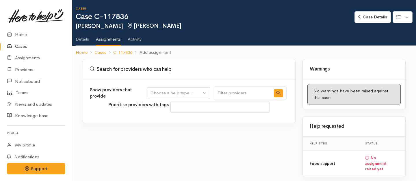
select select
click at [182, 93] on div "Choose a help type..." at bounding box center [175, 93] width 51 height 7
click at [167, 120] on span "Food support" at bounding box center [167, 121] width 27 height 7
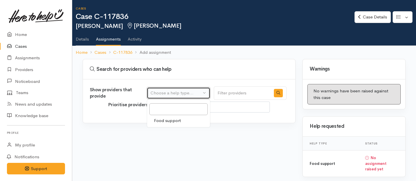
select select "3"
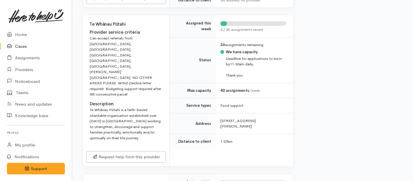
scroll to position [370, 0]
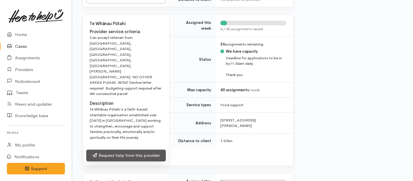
click at [145, 150] on link "Request help from this provider" at bounding box center [126, 156] width 80 height 12
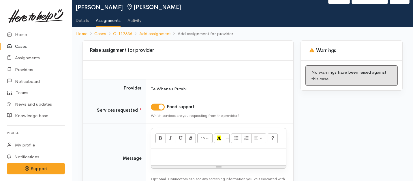
scroll to position [50, 0]
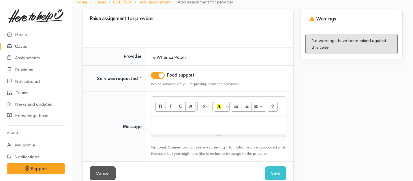
click at [177, 130] on div at bounding box center [218, 125] width 135 height 17
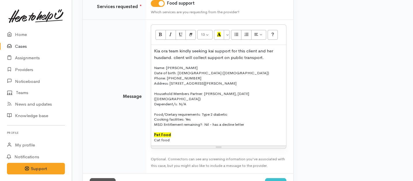
scroll to position [135, 0]
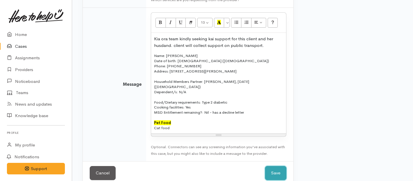
click at [276, 176] on button "Save" at bounding box center [275, 173] width 21 height 14
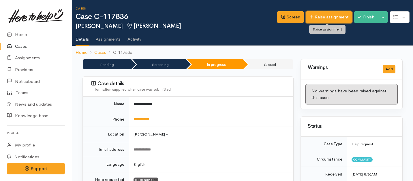
click at [331, 16] on link "Raise assignment" at bounding box center [329, 17] width 46 height 12
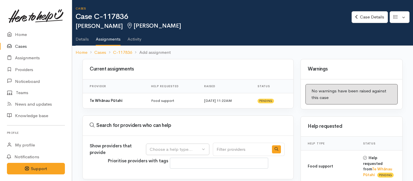
select select
click at [23, 35] on link "Home" at bounding box center [36, 35] width 72 height 12
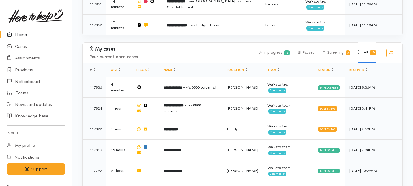
scroll to position [212, 0]
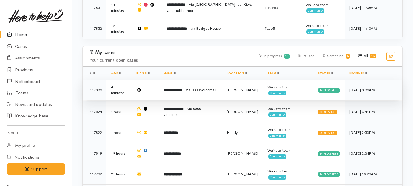
click at [177, 88] on b "**********" at bounding box center [173, 90] width 19 height 4
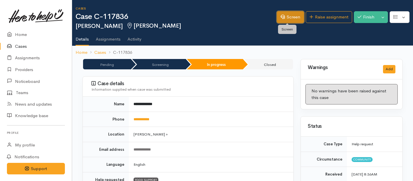
click at [284, 17] on link "Screen" at bounding box center [290, 17] width 27 height 12
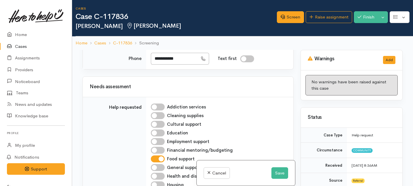
scroll to position [523, 0]
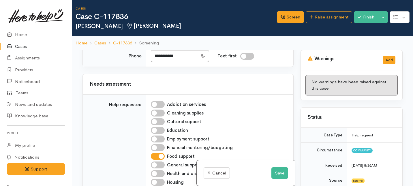
click at [170, 14] on button "Not specified" at bounding box center [182, 8] width 63 height 12
click at [167, 43] on span "Female" at bounding box center [186, 39] width 49 height 7
select select "Female"
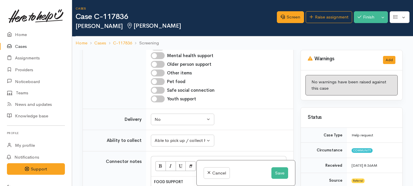
scroll to position [684, 0]
click at [159, 104] on div "Addiction services Cleaning supplies Cultural support Education Employment supp…" at bounding box center [218, 21] width 143 height 166
click at [159, 59] on input "Mental health support" at bounding box center [158, 55] width 14 height 7
checkbox input "true"
click at [282, 174] on button "Save" at bounding box center [280, 173] width 17 height 12
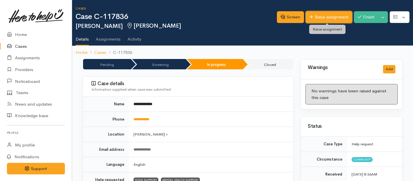
click at [330, 21] on link "Raise assignment" at bounding box center [329, 17] width 46 height 12
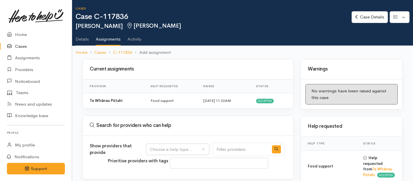
select select
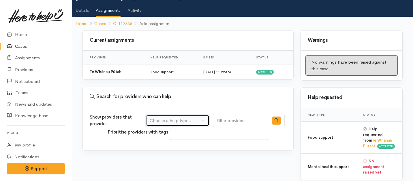
click at [194, 118] on div "Choose a help type..." at bounding box center [175, 121] width 51 height 7
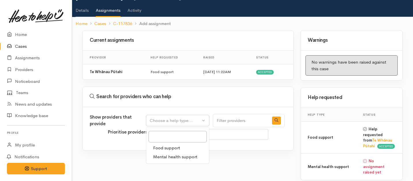
click at [172, 156] on span "Mental health support" at bounding box center [175, 157] width 44 height 7
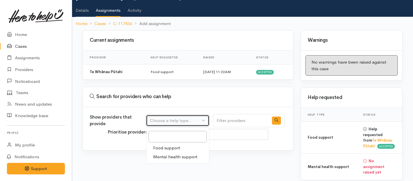
select select "5"
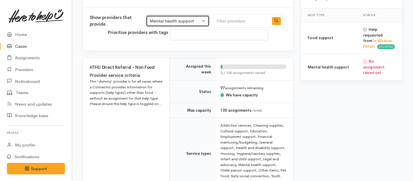
scroll to position [0, 0]
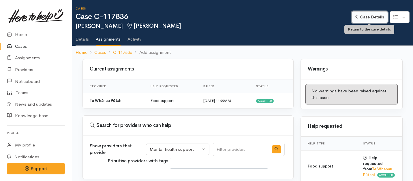
click at [356, 15] on icon at bounding box center [356, 17] width 2 height 4
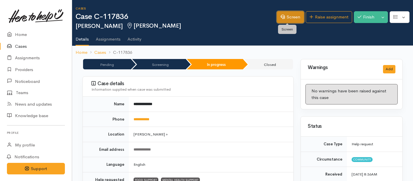
click at [281, 16] on icon at bounding box center [283, 17] width 4 height 4
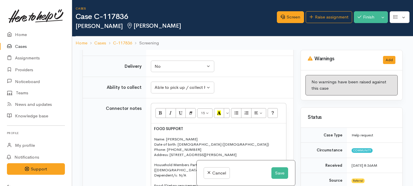
scroll to position [716, 0]
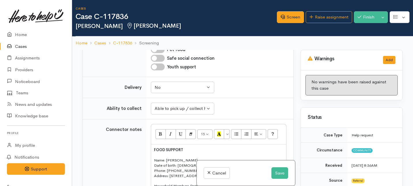
click at [156, 27] on input "Mental health support" at bounding box center [158, 23] width 14 height 7
checkbox input "false"
click at [273, 174] on button "Save" at bounding box center [280, 173] width 17 height 12
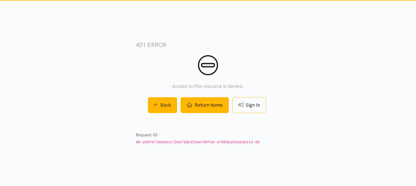
click at [211, 105] on link "Return home" at bounding box center [204, 105] width 48 height 16
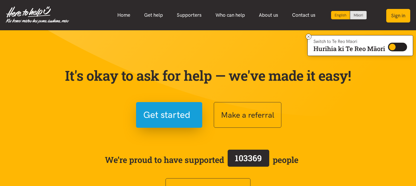
click at [394, 14] on button "Sign in" at bounding box center [398, 16] width 24 height 14
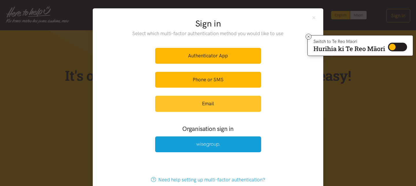
click at [195, 103] on link "Email" at bounding box center [208, 104] width 106 height 16
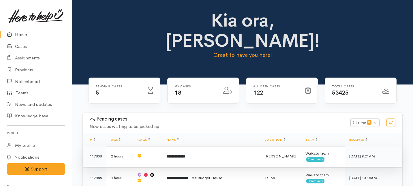
click at [183, 155] on b "**********" at bounding box center [176, 157] width 19 height 4
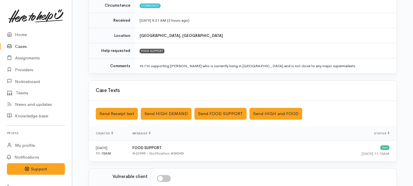
scroll to position [176, 0]
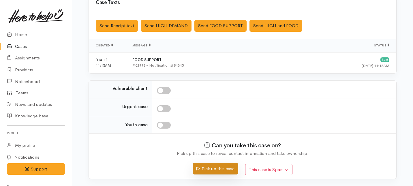
click at [199, 172] on button "Pick up this case" at bounding box center [215, 169] width 45 height 12
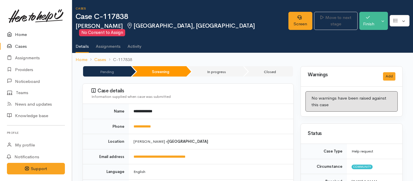
click at [18, 36] on link "Home" at bounding box center [36, 35] width 72 height 12
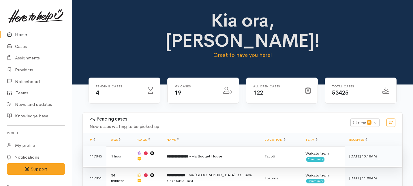
click at [175, 155] on b "**********" at bounding box center [178, 157] width 22 height 4
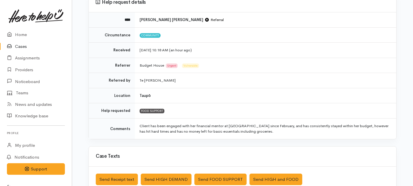
scroll to position [63, 0]
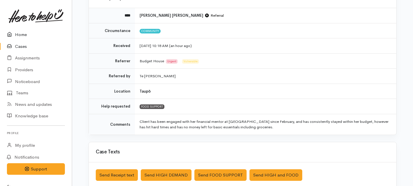
click at [18, 35] on link "Home" at bounding box center [36, 35] width 72 height 12
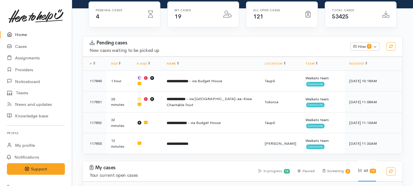
scroll to position [78, 0]
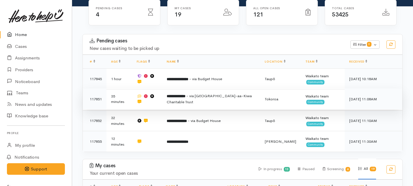
click at [179, 89] on td "**********" at bounding box center [211, 99] width 98 height 21
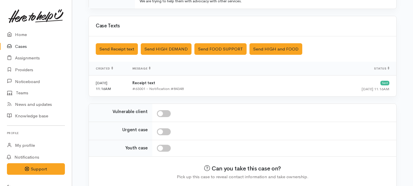
scroll to position [212, 0]
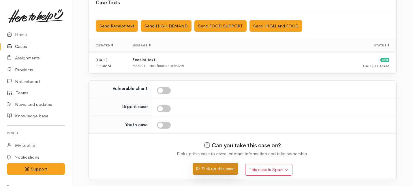
click at [201, 170] on button "Pick up this case" at bounding box center [215, 169] width 45 height 12
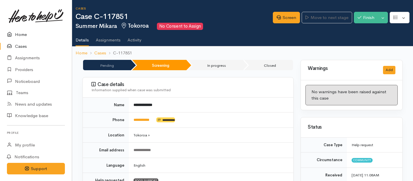
click at [19, 34] on link "Home" at bounding box center [36, 35] width 72 height 12
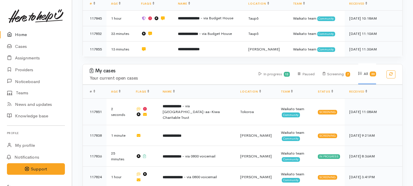
scroll to position [132, 0]
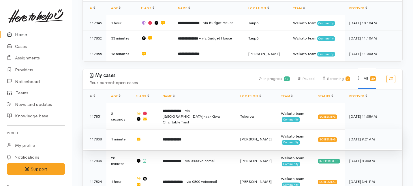
click at [181, 138] on b "**********" at bounding box center [172, 140] width 19 height 4
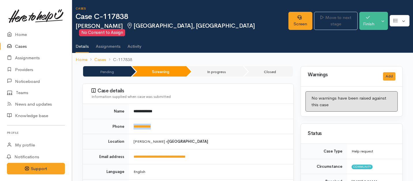
drag, startPoint x: 166, startPoint y: 123, endPoint x: 130, endPoint y: 122, distance: 36.1
click at [131, 122] on td "**********" at bounding box center [211, 126] width 164 height 15
copy link "**********"
click at [27, 58] on link "Assignments" at bounding box center [36, 58] width 72 height 12
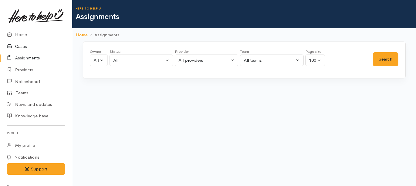
click at [18, 47] on link "Cases" at bounding box center [36, 47] width 72 height 12
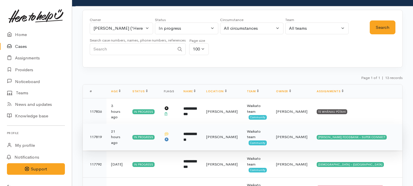
scroll to position [30, 0]
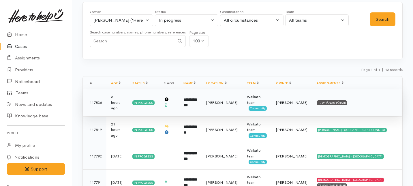
click at [202, 105] on td "**********" at bounding box center [190, 102] width 23 height 27
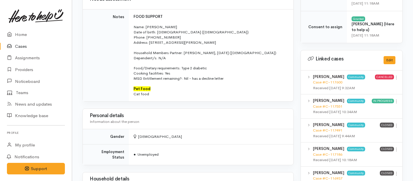
scroll to position [315, 0]
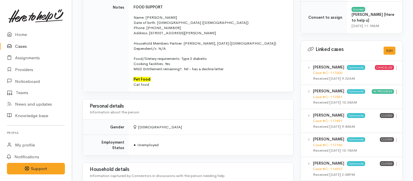
click at [397, 90] on icon at bounding box center [396, 92] width 5 height 5
click at [364, 99] on link "View case" at bounding box center [376, 103] width 46 height 9
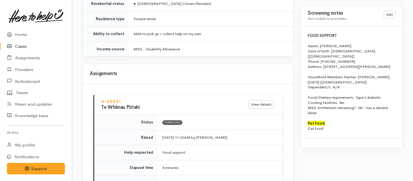
scroll to position [774, 0]
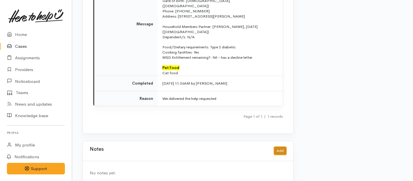
click at [279, 147] on button "Add" at bounding box center [280, 151] width 12 height 8
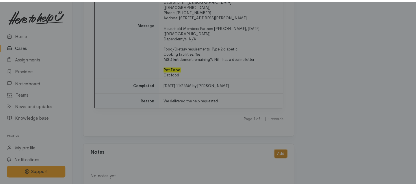
scroll to position [769, 0]
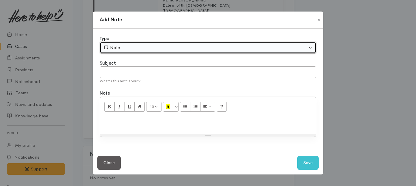
click at [190, 44] on div "Note" at bounding box center [205, 47] width 204 height 7
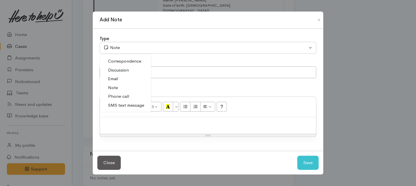
click at [117, 96] on span "Phone call" at bounding box center [118, 96] width 21 height 7
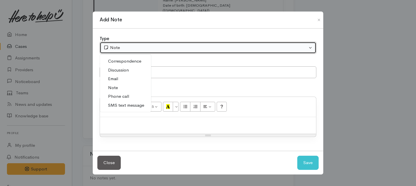
select select "3"
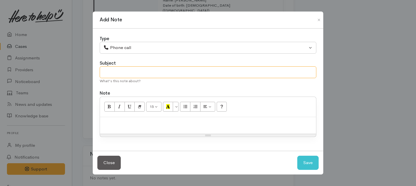
click at [122, 70] on input "text" at bounding box center [208, 72] width 216 height 12
type input "Provider too far."
click at [120, 129] on div at bounding box center [208, 125] width 216 height 17
click at [203, 121] on p "Client was unable to collect from provider who was originally" at bounding box center [208, 123] width 210 height 7
click at [227, 125] on p "Client was unable to collect from provider who originally" at bounding box center [208, 123] width 210 height 7
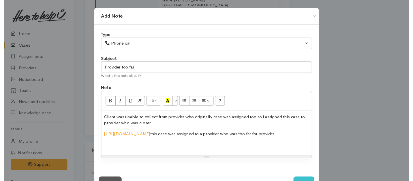
scroll to position [29, 0]
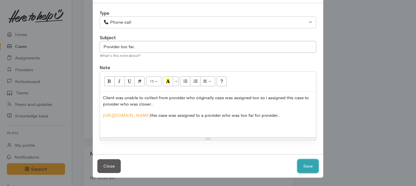
click at [302, 169] on button "Save" at bounding box center [307, 166] width 21 height 14
select select "1"
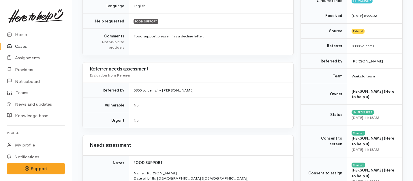
scroll to position [130, 0]
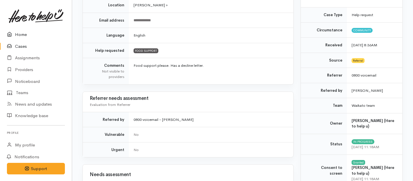
click at [20, 33] on link "Home" at bounding box center [36, 35] width 72 height 12
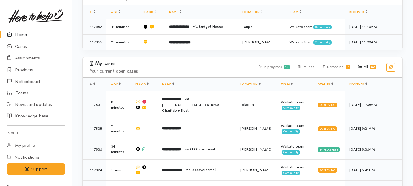
scroll to position [131, 0]
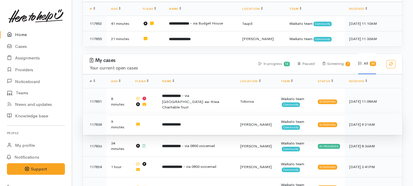
click at [193, 114] on td "**********" at bounding box center [197, 124] width 78 height 21
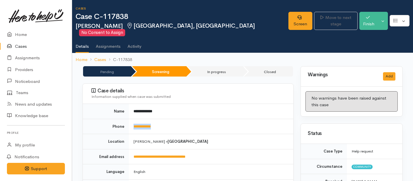
drag, startPoint x: 165, startPoint y: 121, endPoint x: 132, endPoint y: 119, distance: 33.8
click at [132, 119] on td "**********" at bounding box center [211, 126] width 164 height 15
copy link "**********"
click at [289, 18] on link "Screen" at bounding box center [301, 21] width 24 height 18
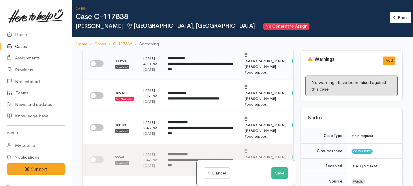
scroll to position [38, 0]
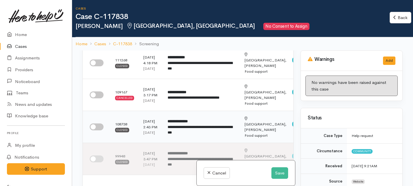
click at [96, 130] on input "checkbox" at bounding box center [97, 126] width 14 height 7
checkbox input "true"
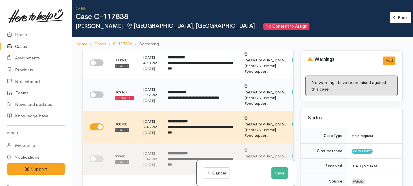
click at [99, 98] on input "checkbox" at bounding box center [97, 94] width 14 height 7
checkbox input "true"
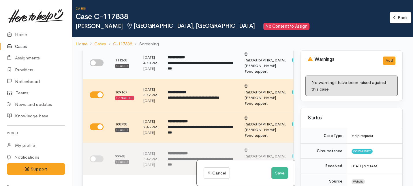
click at [98, 65] on input "checkbox" at bounding box center [97, 62] width 14 height 7
checkbox input "true"
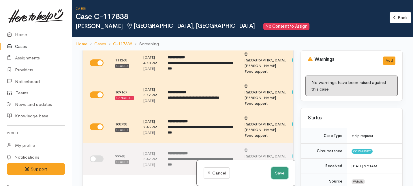
click at [281, 174] on button "Save" at bounding box center [280, 173] width 17 height 12
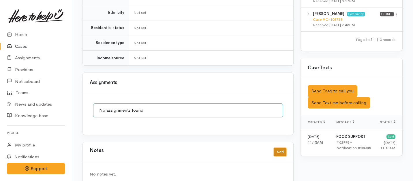
click at [274, 148] on button "Add" at bounding box center [280, 152] width 12 height 8
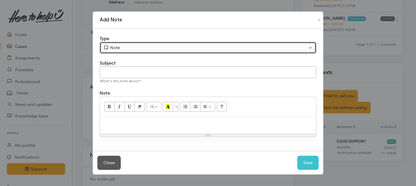
click at [174, 45] on div "Note" at bounding box center [205, 47] width 204 height 7
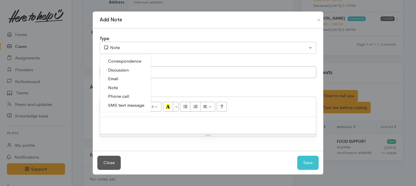
click at [117, 100] on link "Phone call" at bounding box center [125, 96] width 51 height 9
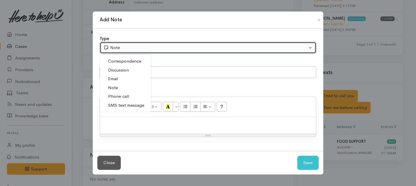
select select "3"
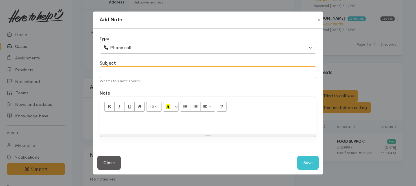
click at [131, 74] on input "text" at bounding box center [208, 72] width 216 height 12
click at [131, 74] on input "Req" at bounding box center [208, 72] width 216 height 12
type input "Request cancelled"
click at [130, 128] on div at bounding box center [208, 125] width 216 height 17
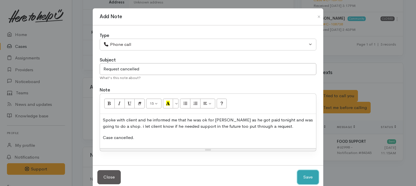
click at [313, 176] on button "Save" at bounding box center [307, 177] width 21 height 14
select select "1"
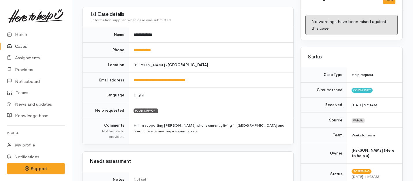
scroll to position [0, 0]
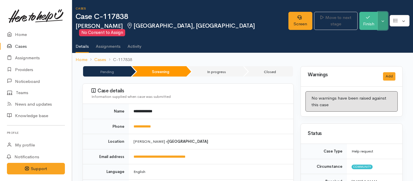
click at [385, 16] on button "Toggle Dropdown" at bounding box center [383, 21] width 10 height 18
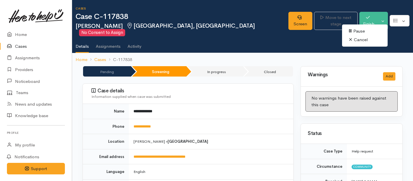
click at [355, 41] on link "Cancel" at bounding box center [365, 39] width 46 height 9
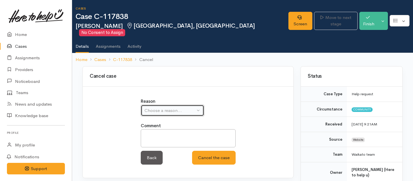
click at [173, 108] on div "Choose a reason..." at bounding box center [170, 111] width 51 height 7
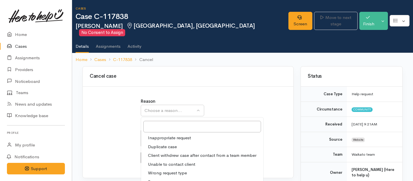
click at [161, 153] on span "Client withdrew case after contact from a team member" at bounding box center [202, 156] width 108 height 7
select select "3"
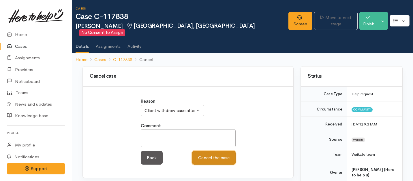
click at [214, 155] on button "Cancel the case" at bounding box center [214, 158] width 44 height 14
